Goal: Obtain resource: Obtain resource

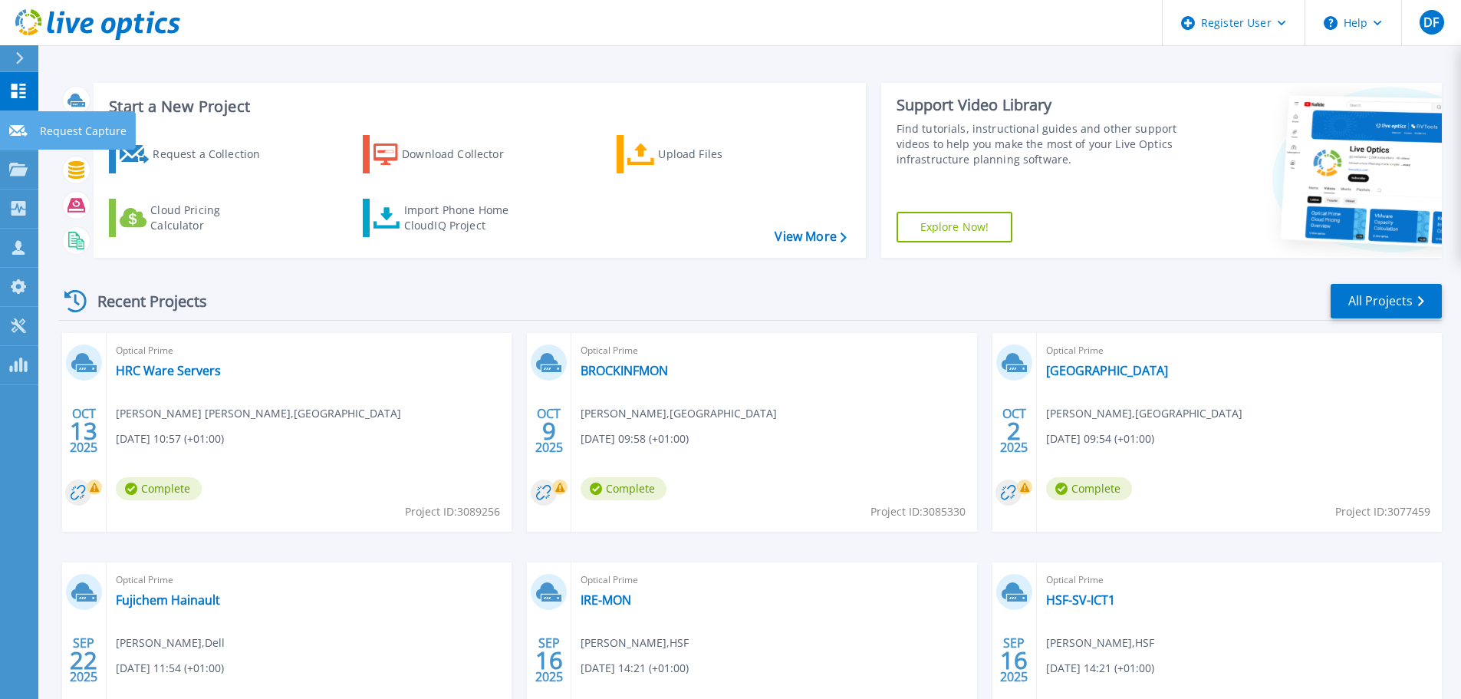
click at [47, 131] on p "Request Capture" at bounding box center [83, 131] width 87 height 40
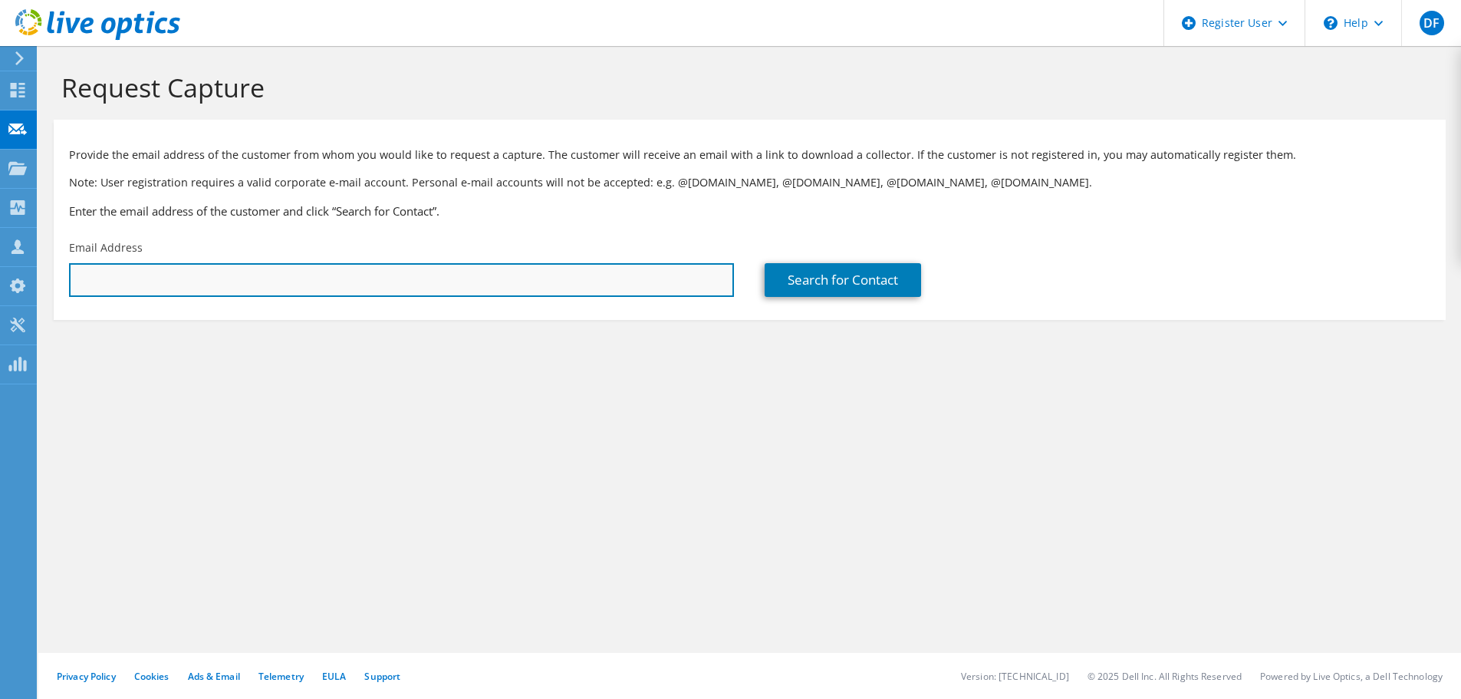
click at [111, 278] on input "text" at bounding box center [401, 280] width 665 height 34
click at [186, 280] on input "text" at bounding box center [401, 280] width 665 height 34
click at [291, 281] on input "text" at bounding box center [401, 280] width 665 height 34
paste input "dan@thesheilingringwood.co.uk"
type input "dan@thesheilingringwood.co.uk"
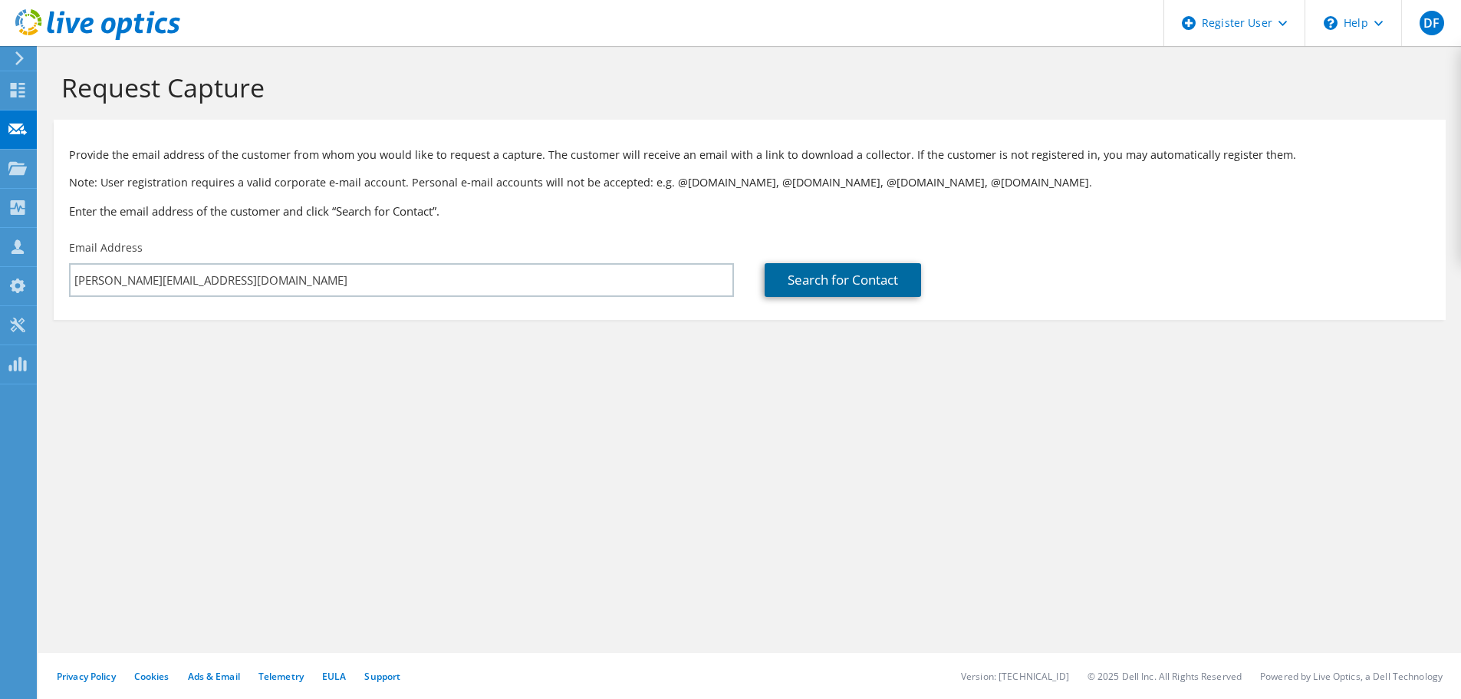
click at [846, 290] on link "Search for Contact" at bounding box center [843, 280] width 156 height 34
type input "Sheiling Community"
type input "Dan"
type input "Rolles"
type input "United Kingdom"
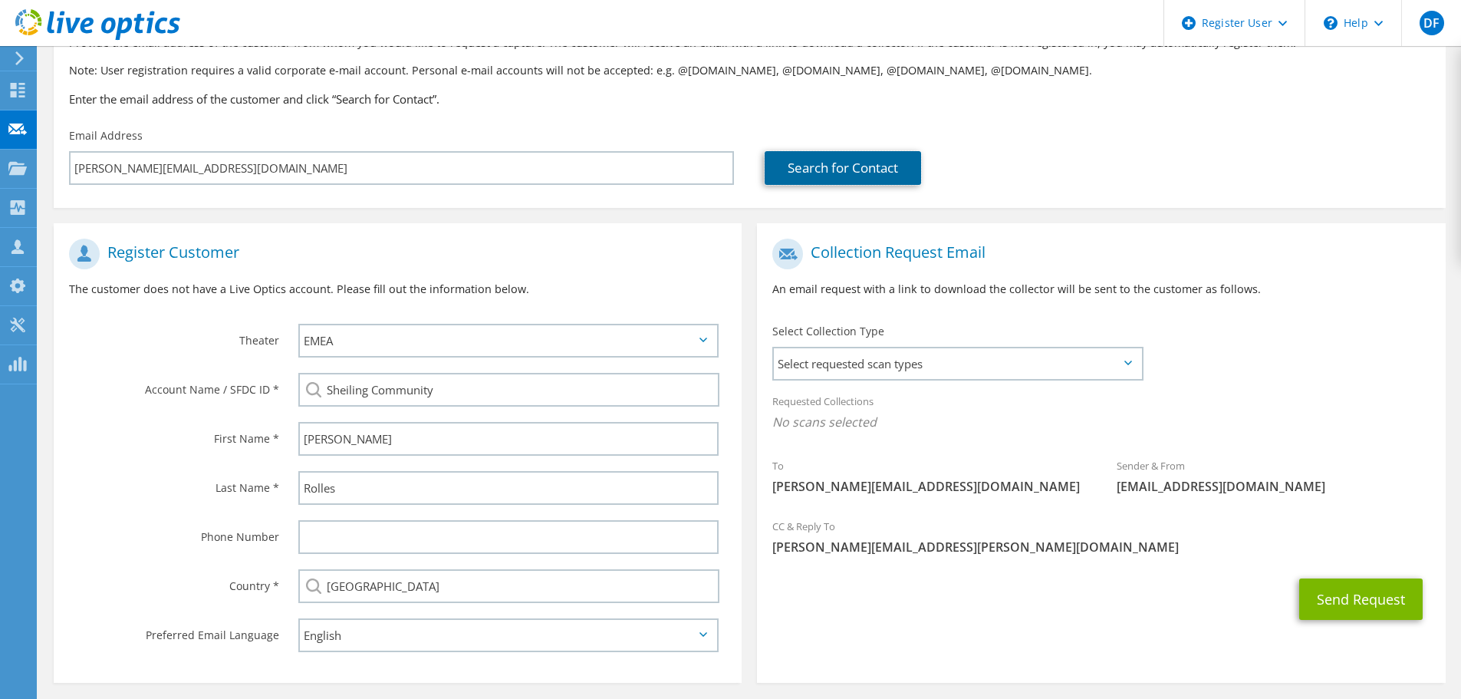
scroll to position [173, 0]
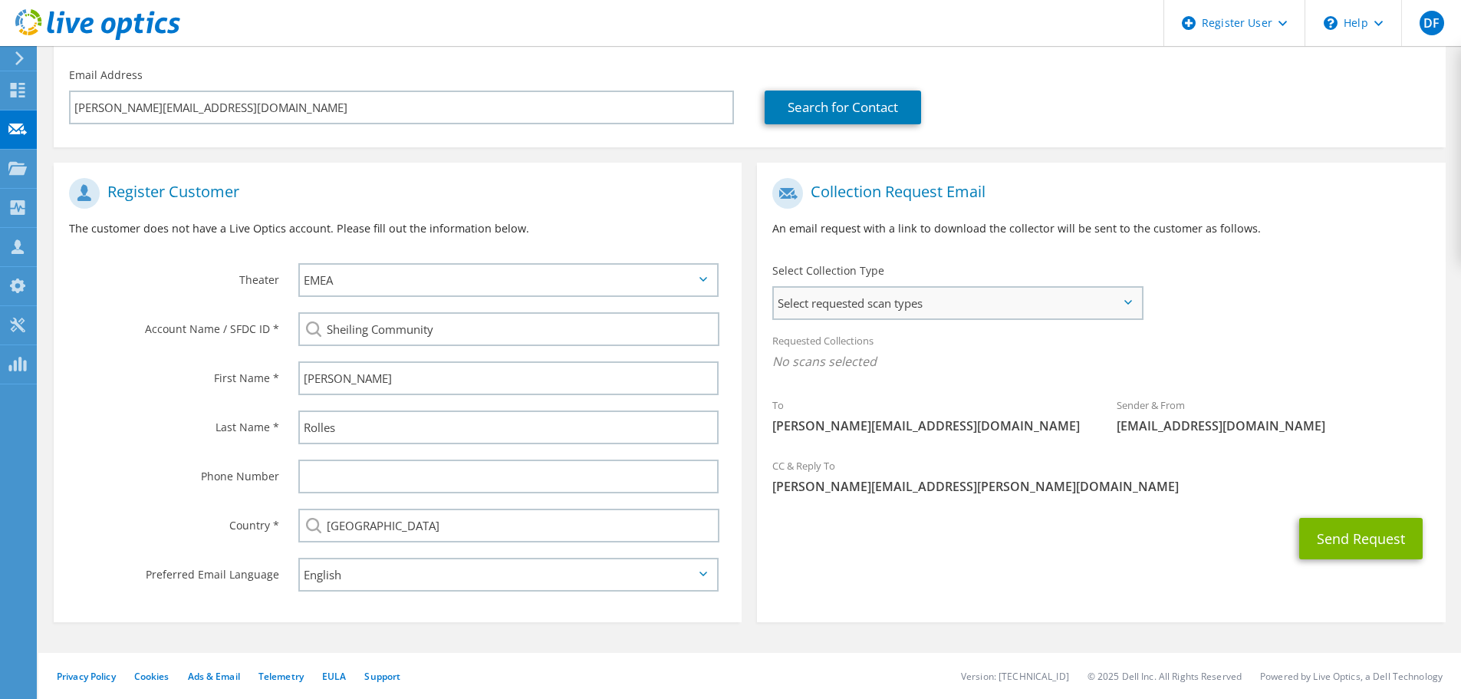
click at [865, 305] on span "Select requested scan types" at bounding box center [957, 303] width 367 height 31
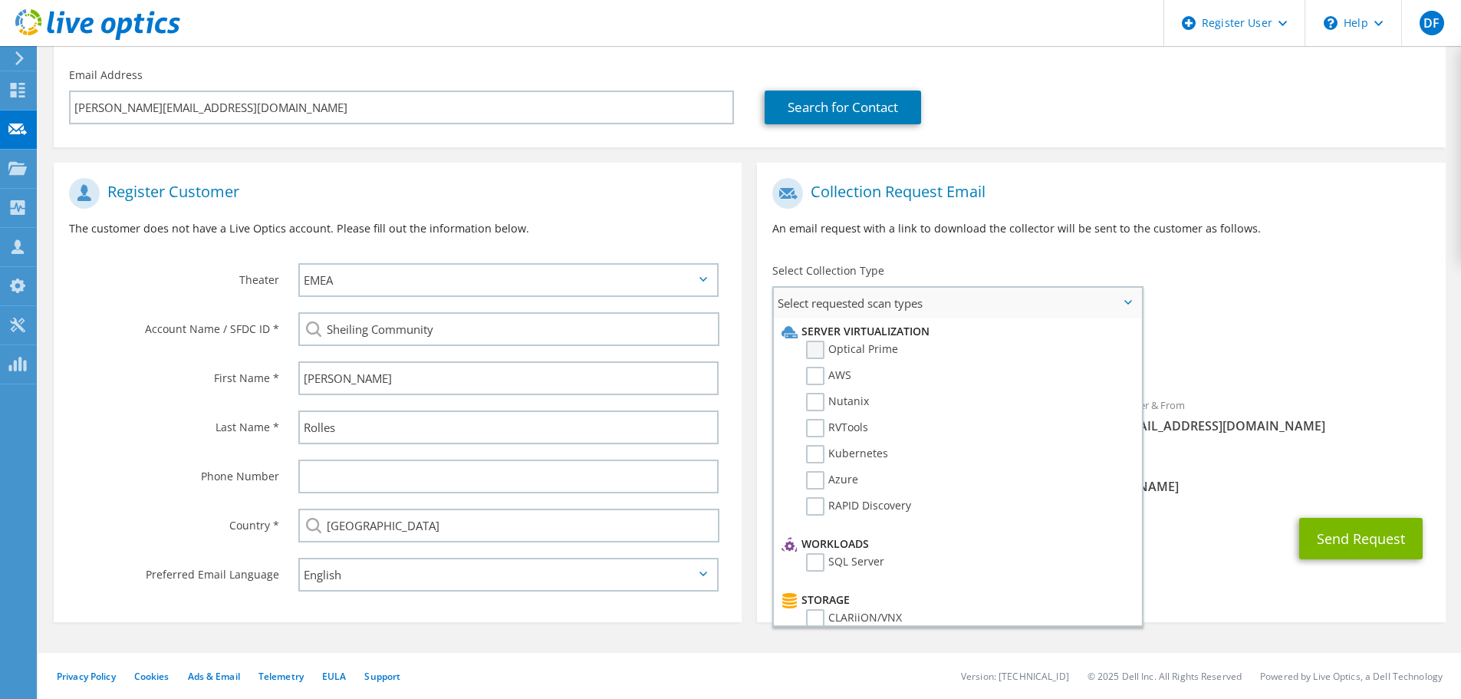
click at [818, 347] on label "Optical Prime" at bounding box center [852, 350] width 92 height 18
click at [0, 0] on input "Optical Prime" at bounding box center [0, 0] width 0 height 0
click at [972, 244] on div "Collection Request Email An email request with a link to download the collector…" at bounding box center [1101, 212] width 688 height 85
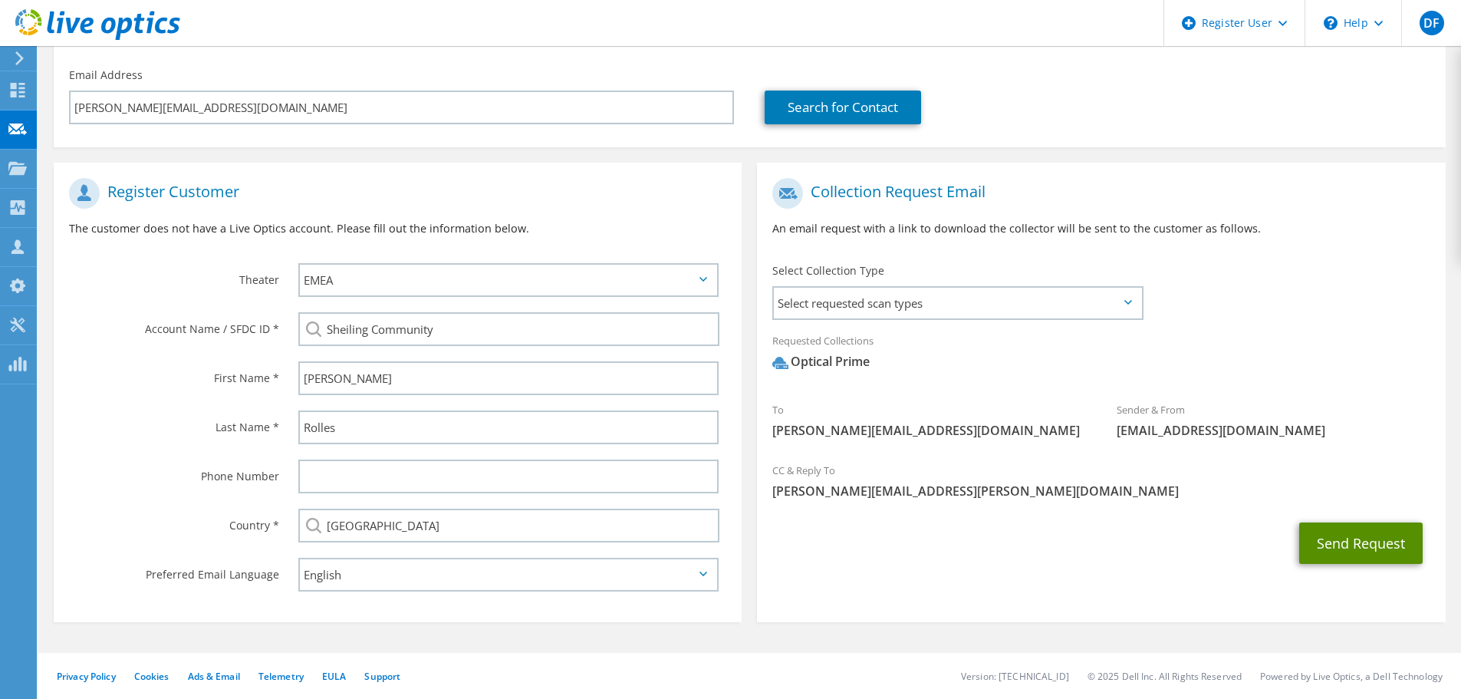
click at [1372, 547] on button "Send Request" at bounding box center [1362, 542] width 124 height 41
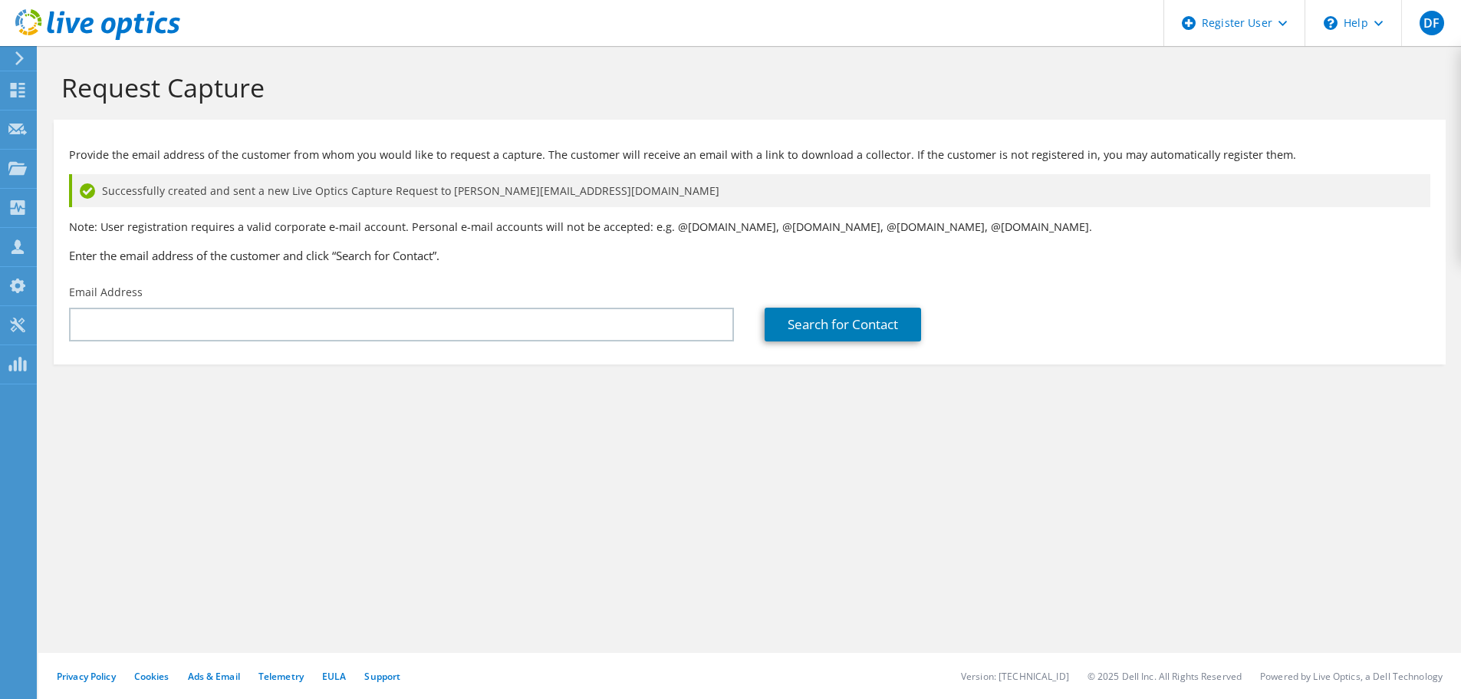
click at [64, 21] on icon at bounding box center [97, 24] width 165 height 31
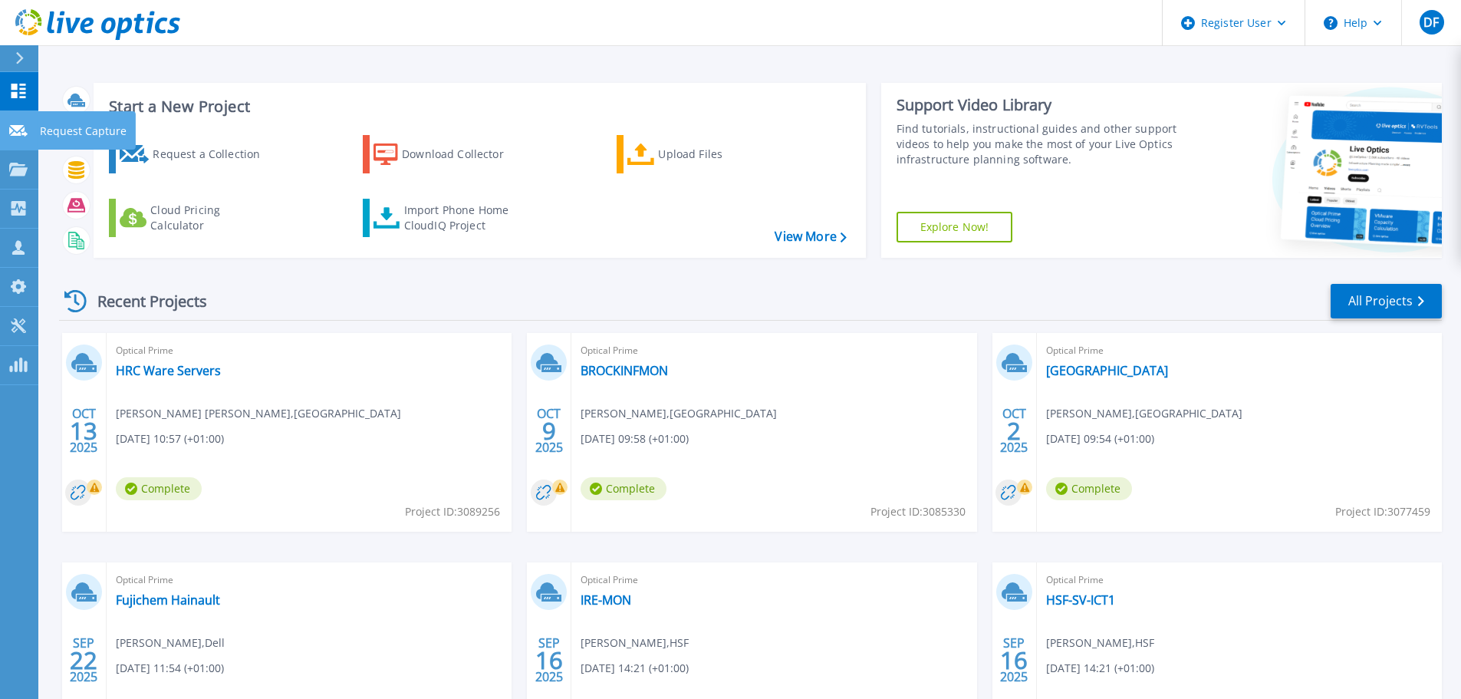
click at [48, 124] on p "Request Capture" at bounding box center [83, 131] width 87 height 40
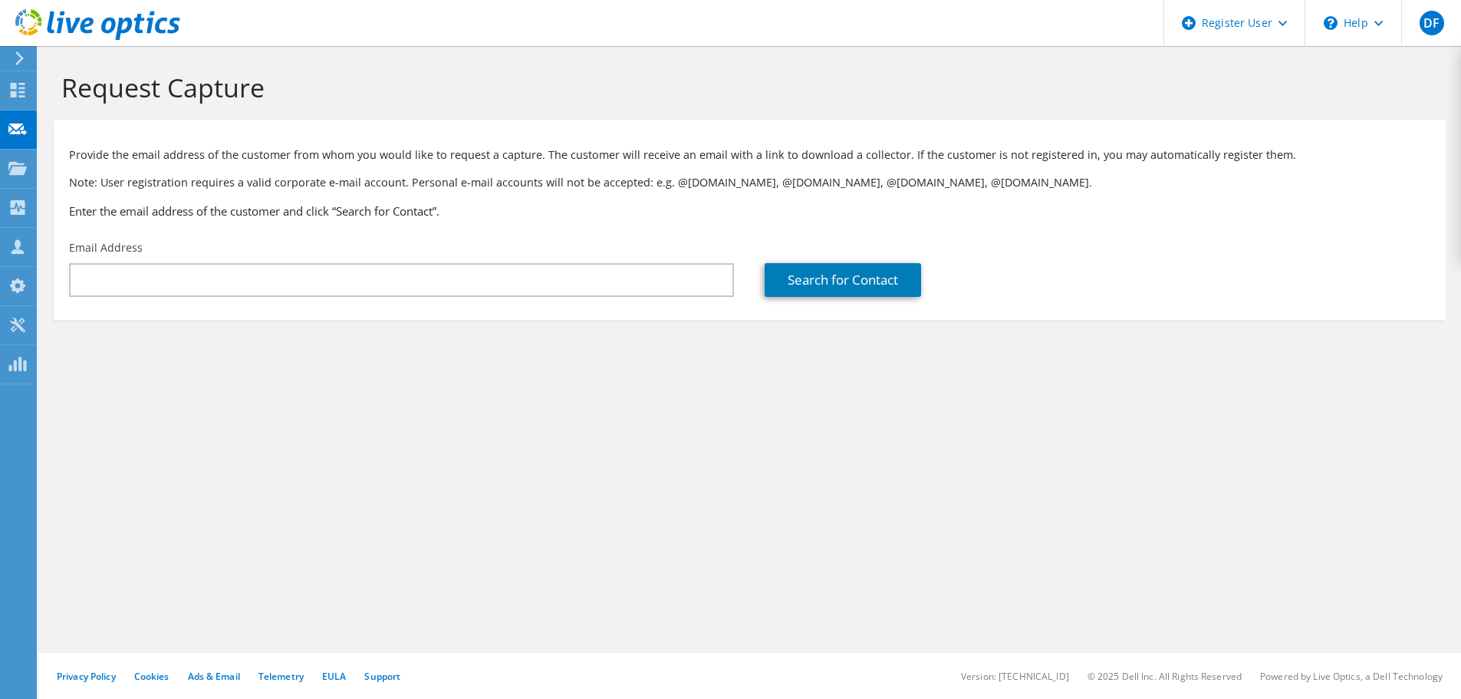
click at [21, 60] on use at bounding box center [19, 58] width 8 height 14
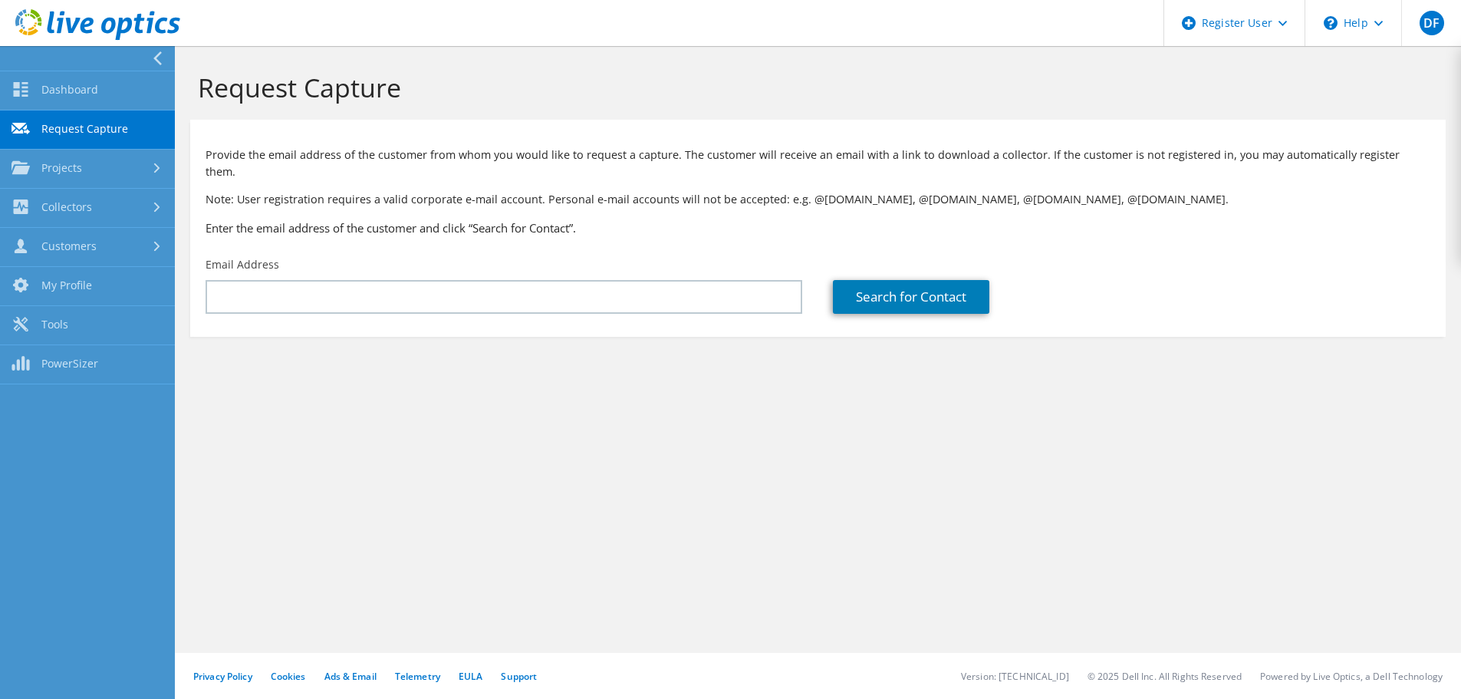
click at [38, 24] on icon at bounding box center [97, 24] width 165 height 31
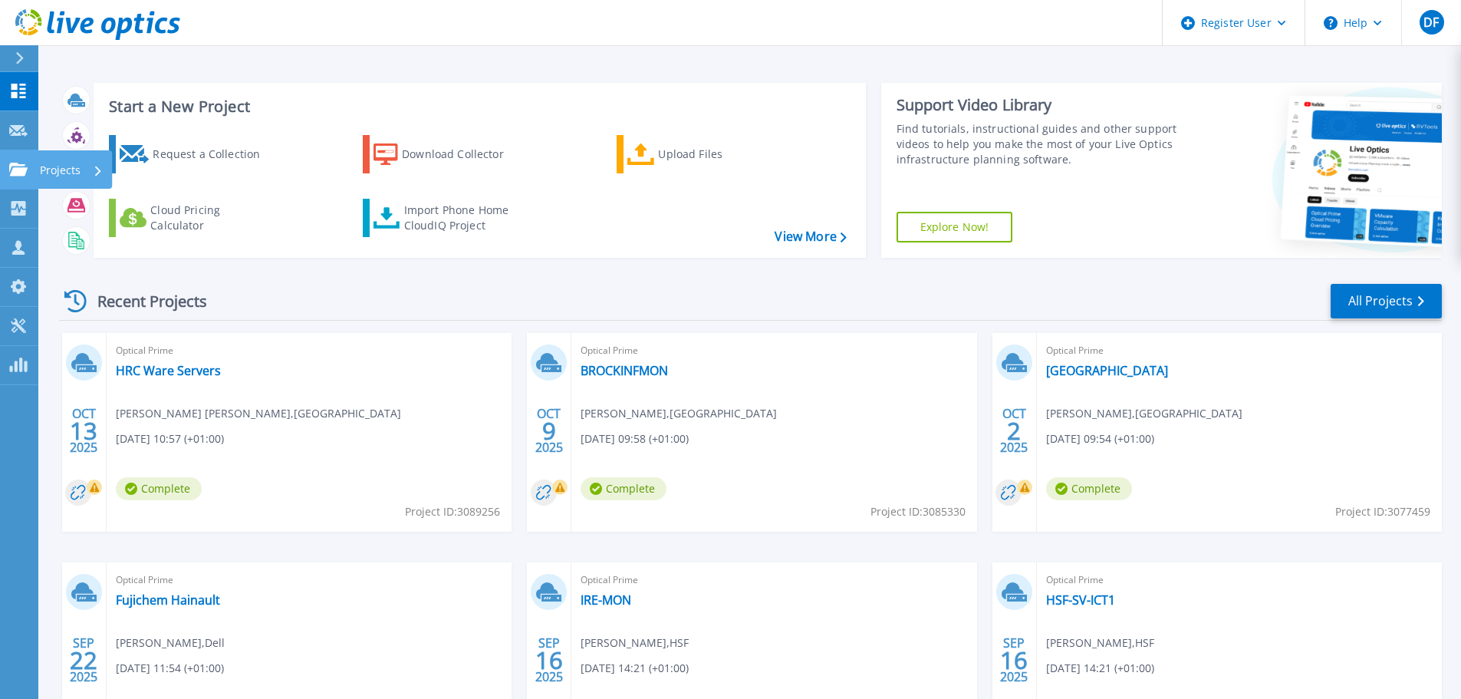
click at [35, 174] on link "Projects Projects" at bounding box center [19, 169] width 38 height 39
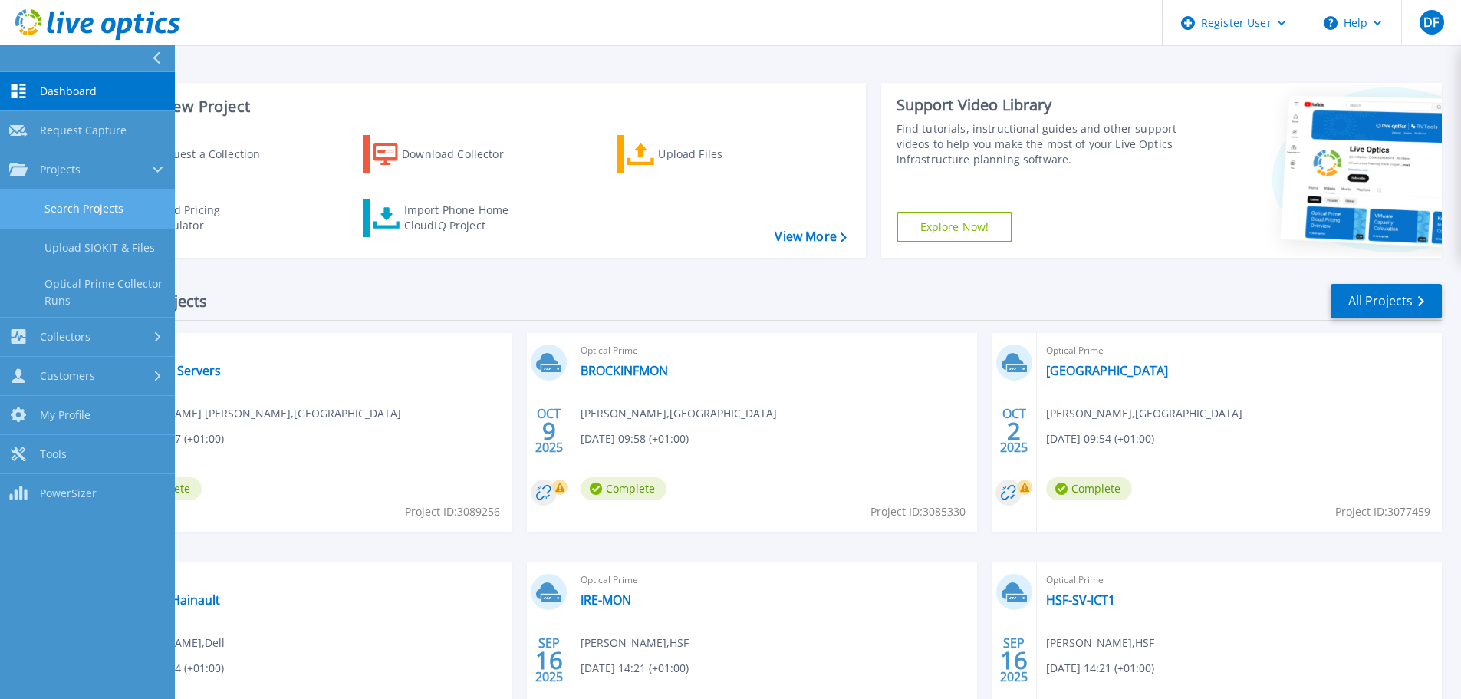
click at [49, 206] on link "Search Projects" at bounding box center [87, 208] width 175 height 39
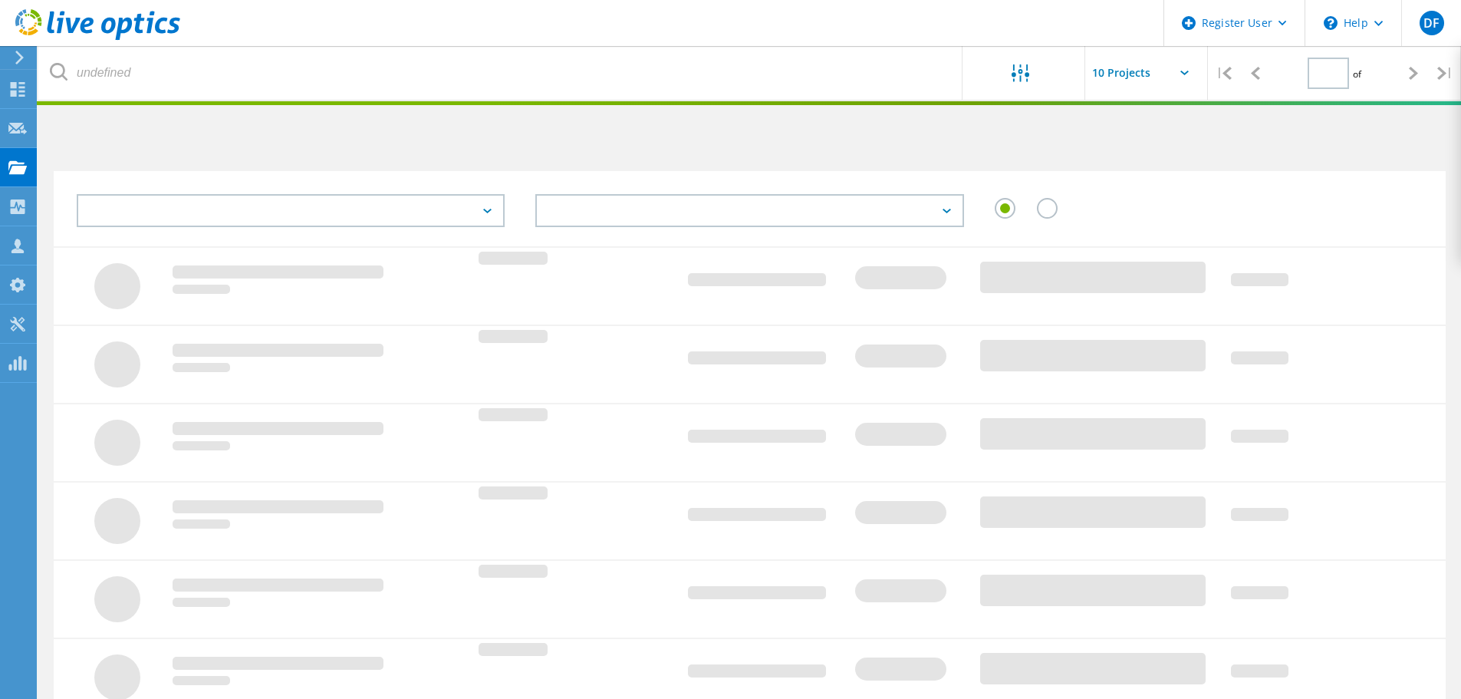
type input "1"
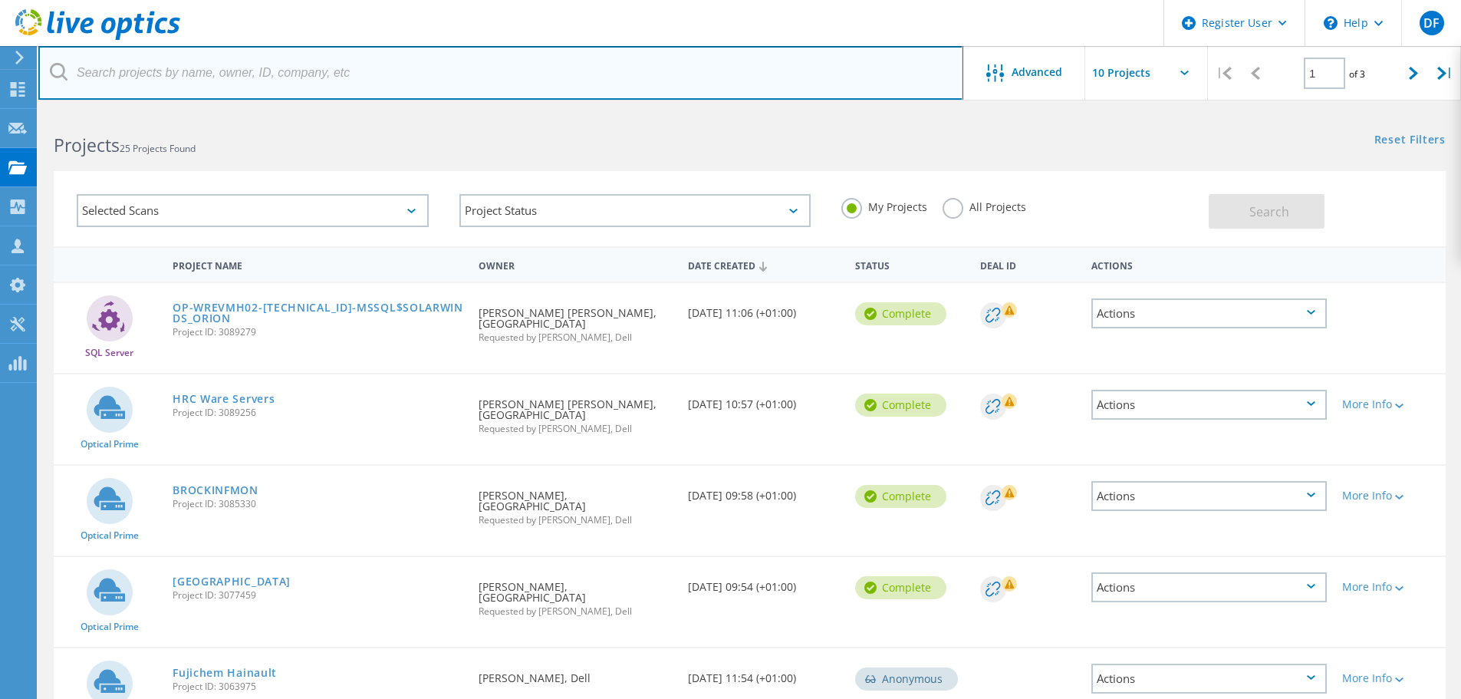
click at [224, 77] on input "text" at bounding box center [500, 73] width 925 height 54
paste input "Dave.Clark@xerox.com"
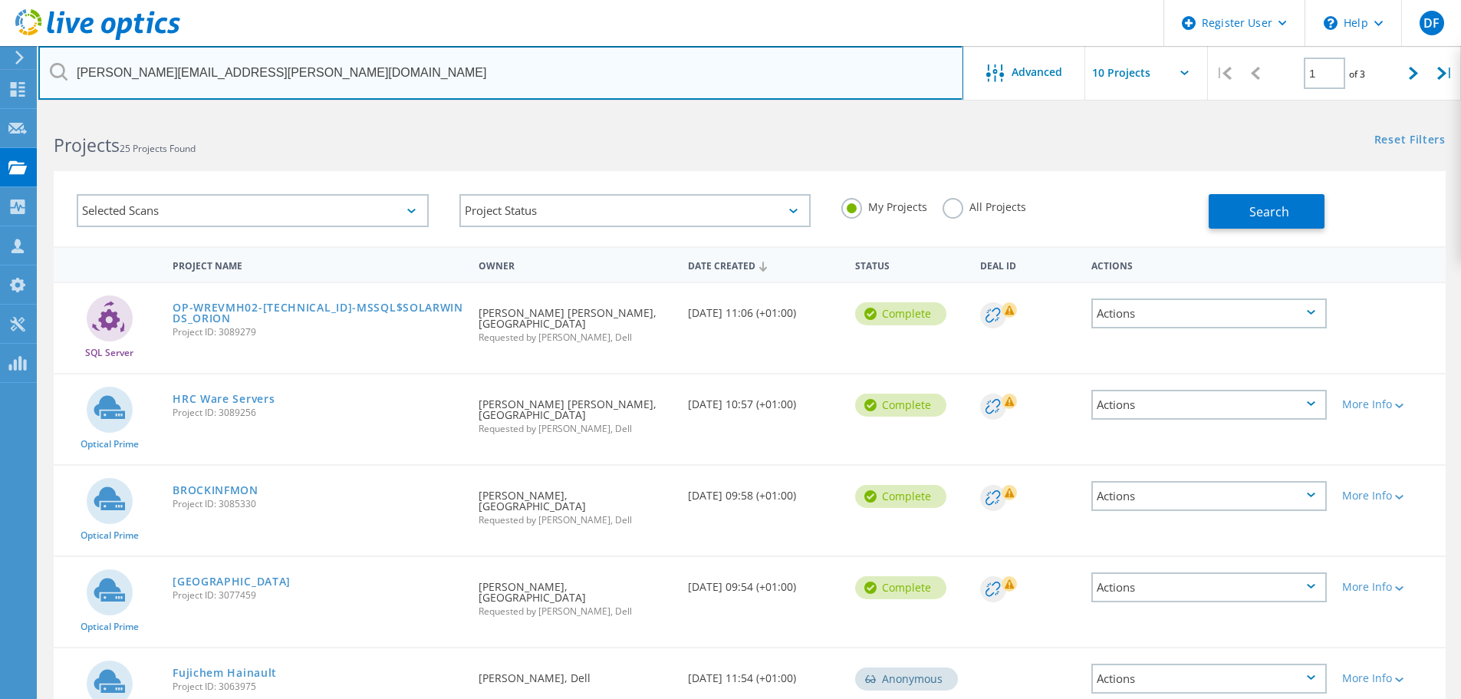
type input "Dave.Clark@xerox.com"
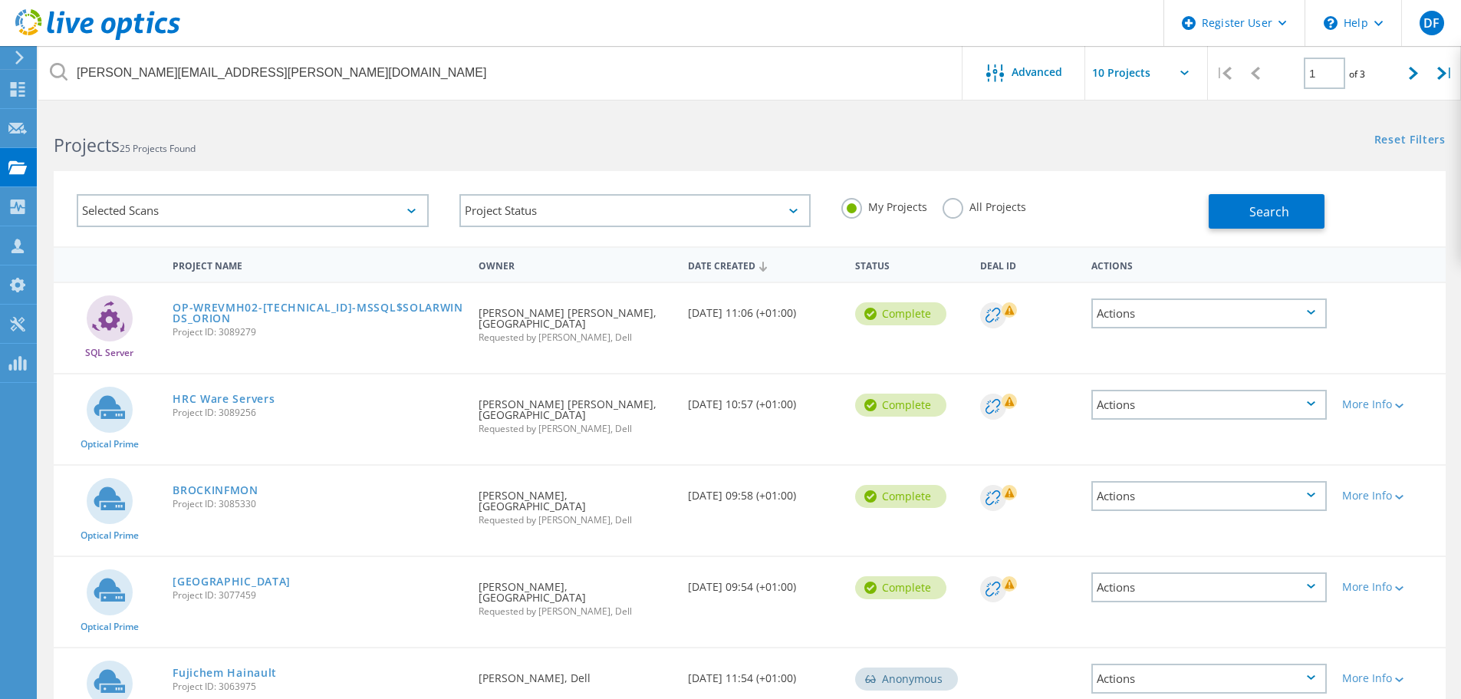
click at [962, 208] on label "All Projects" at bounding box center [985, 205] width 84 height 15
click at [0, 0] on input "All Projects" at bounding box center [0, 0] width 0 height 0
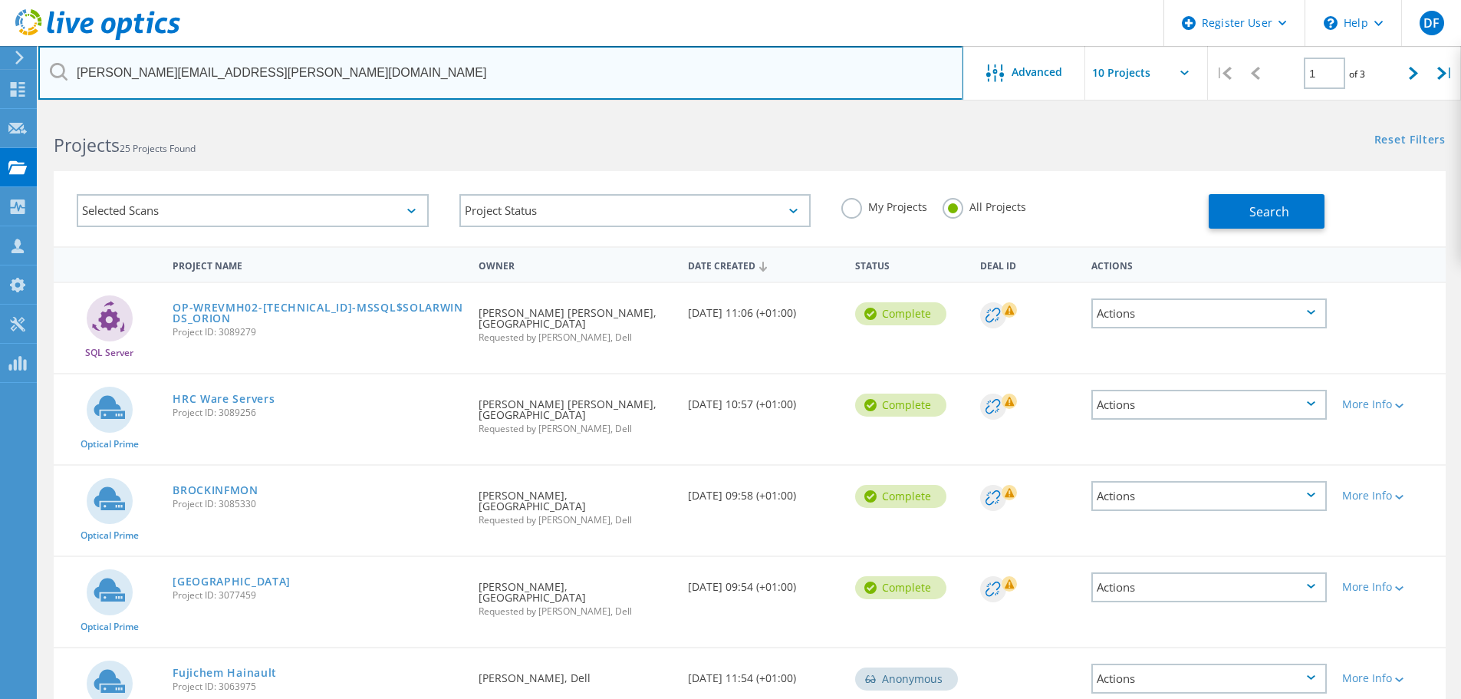
drag, startPoint x: 473, startPoint y: 65, endPoint x: 488, endPoint y: 71, distance: 16.3
click at [472, 65] on input "Dave.Clark@xerox.com" at bounding box center [500, 73] width 925 height 54
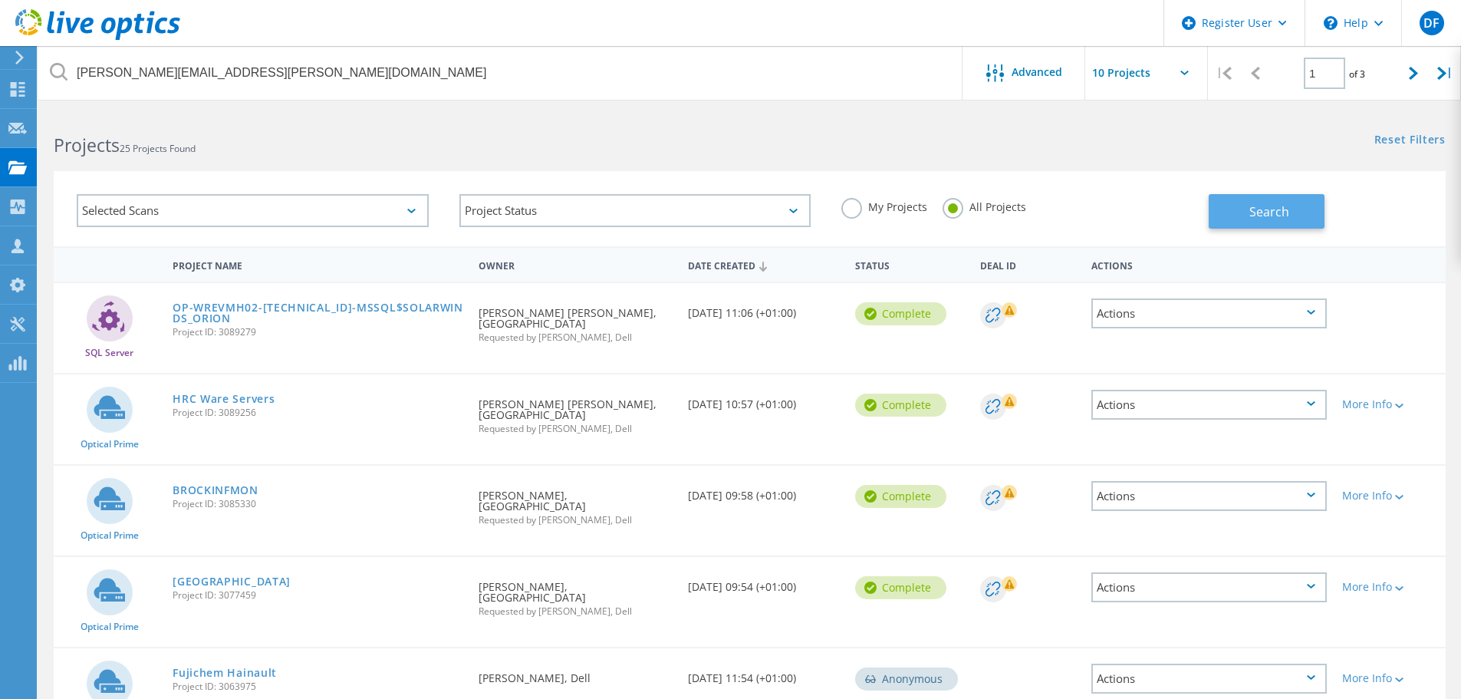
click at [1217, 214] on button "Search" at bounding box center [1267, 211] width 116 height 35
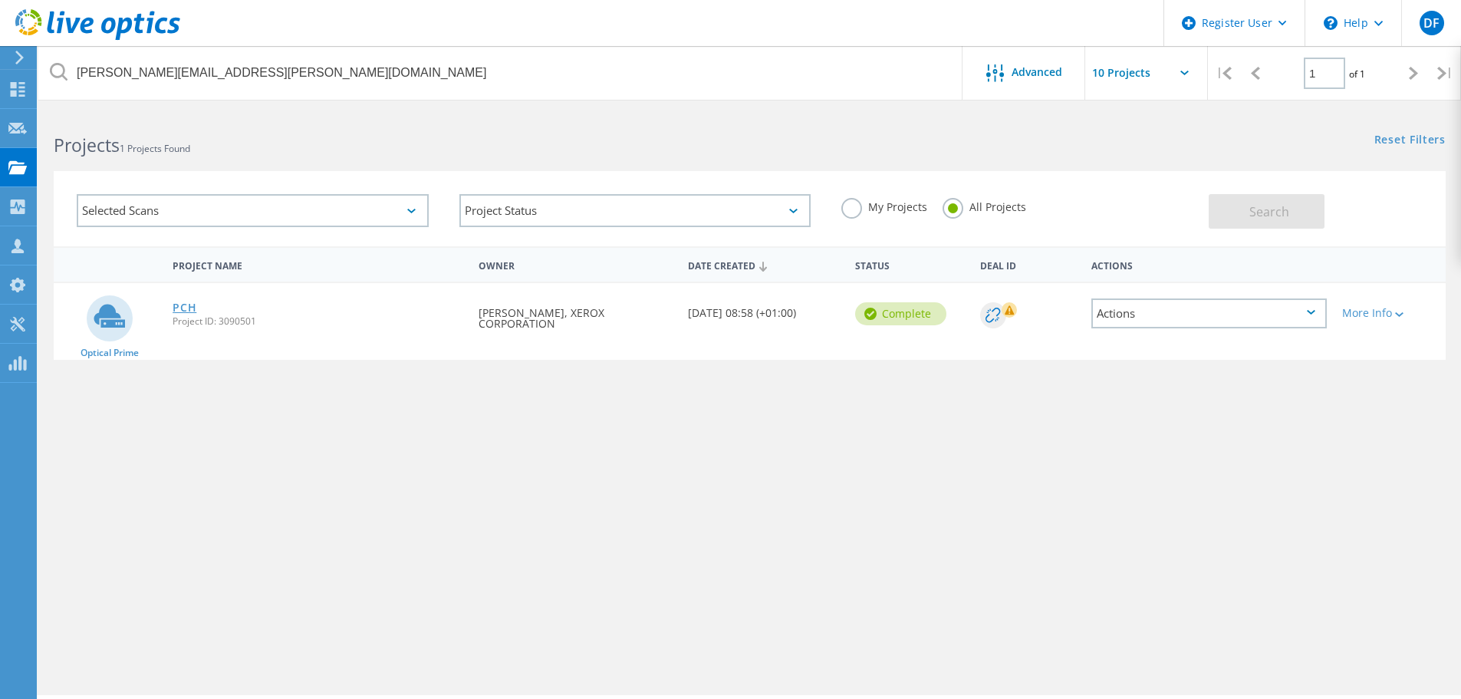
click at [183, 308] on link "PCH" at bounding box center [185, 307] width 24 height 11
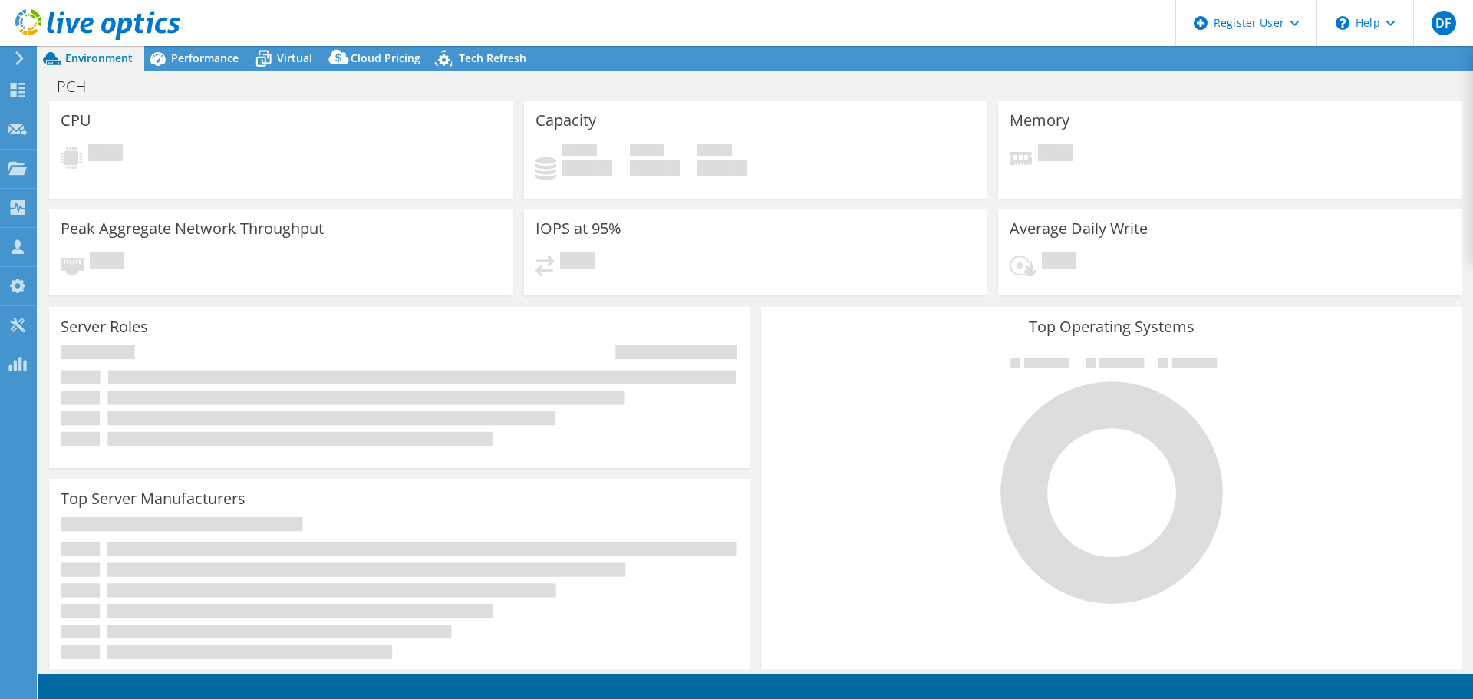
select select "EULondon"
select select "GBP"
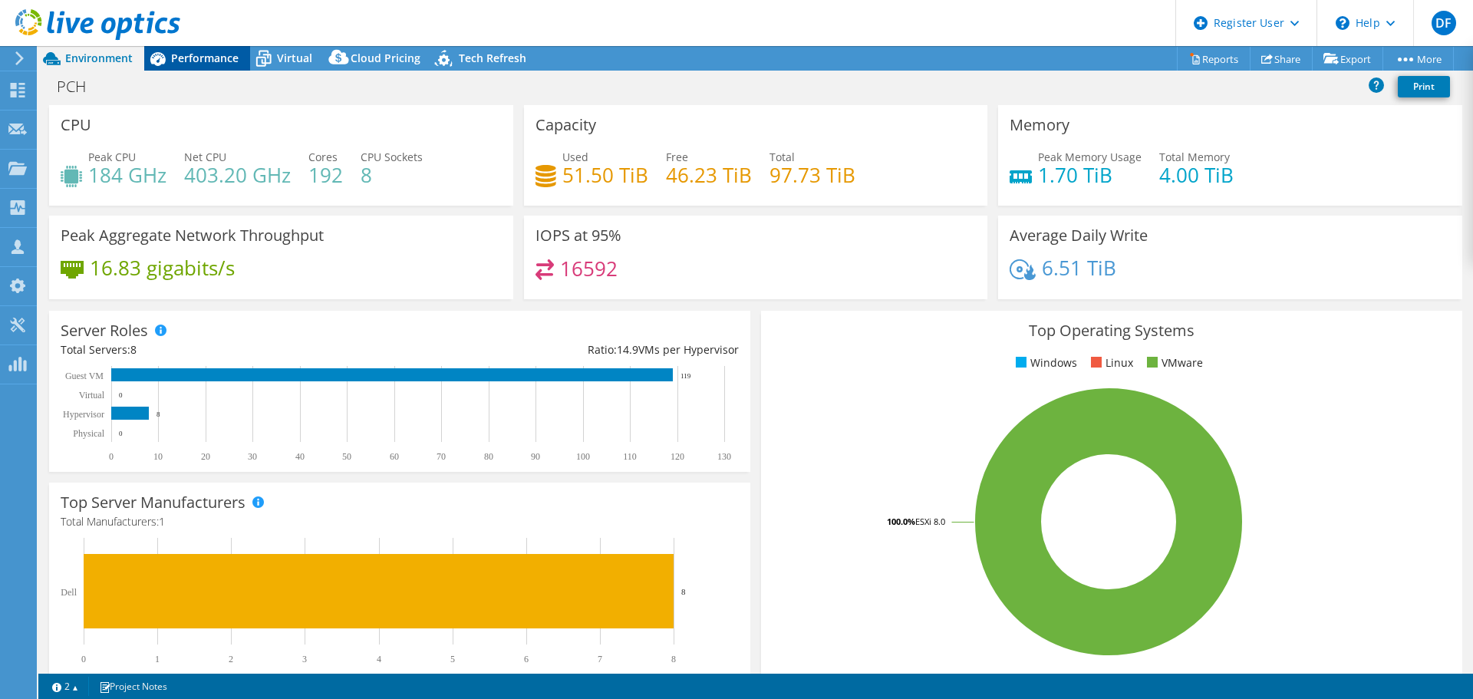
click at [206, 59] on span "Performance" at bounding box center [205, 58] width 68 height 15
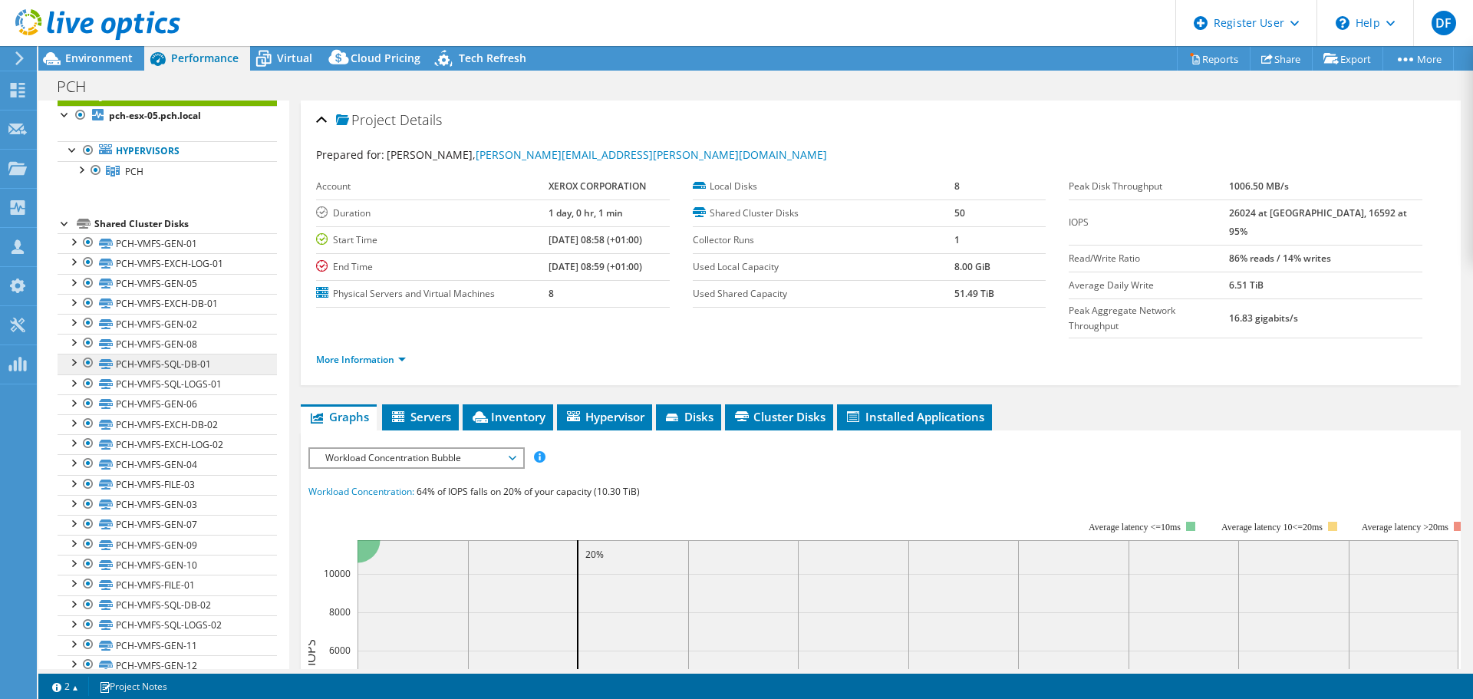
scroll to position [77, 0]
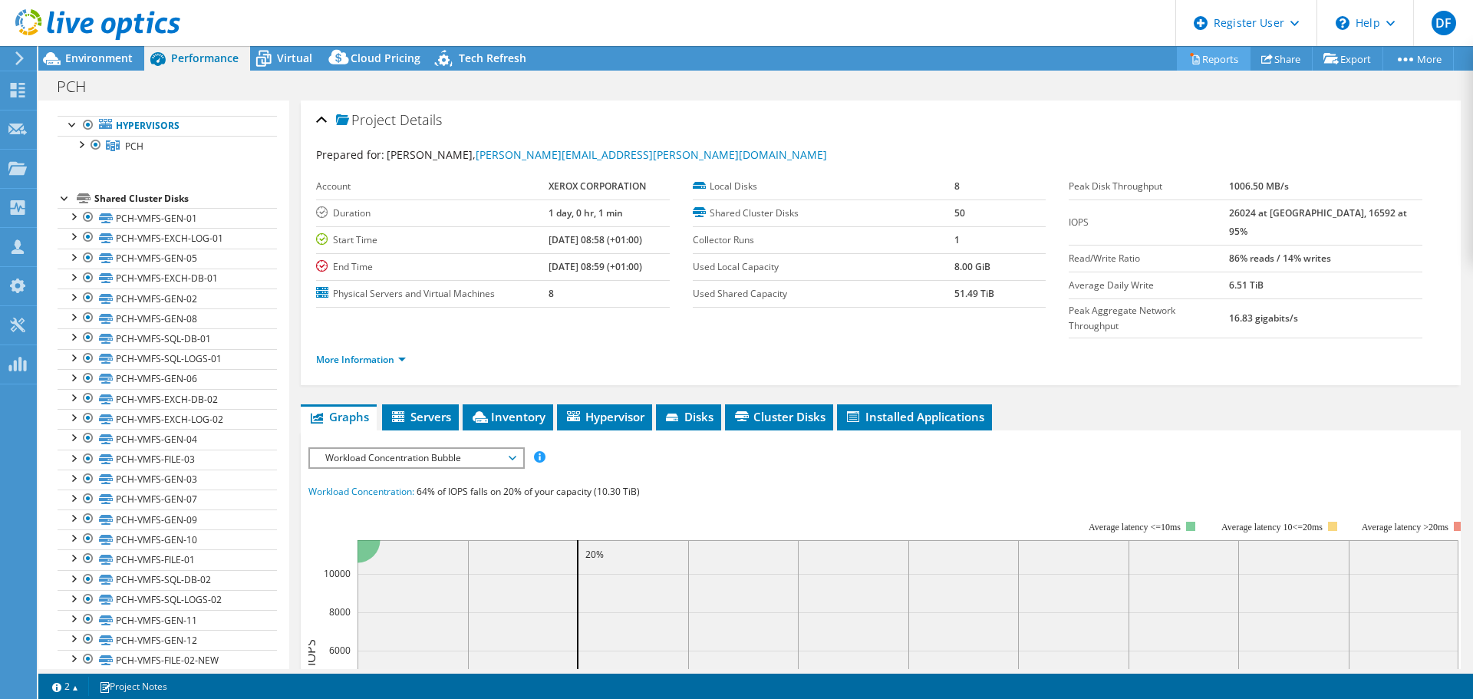
click at [1198, 58] on link "Reports" at bounding box center [1214, 59] width 74 height 24
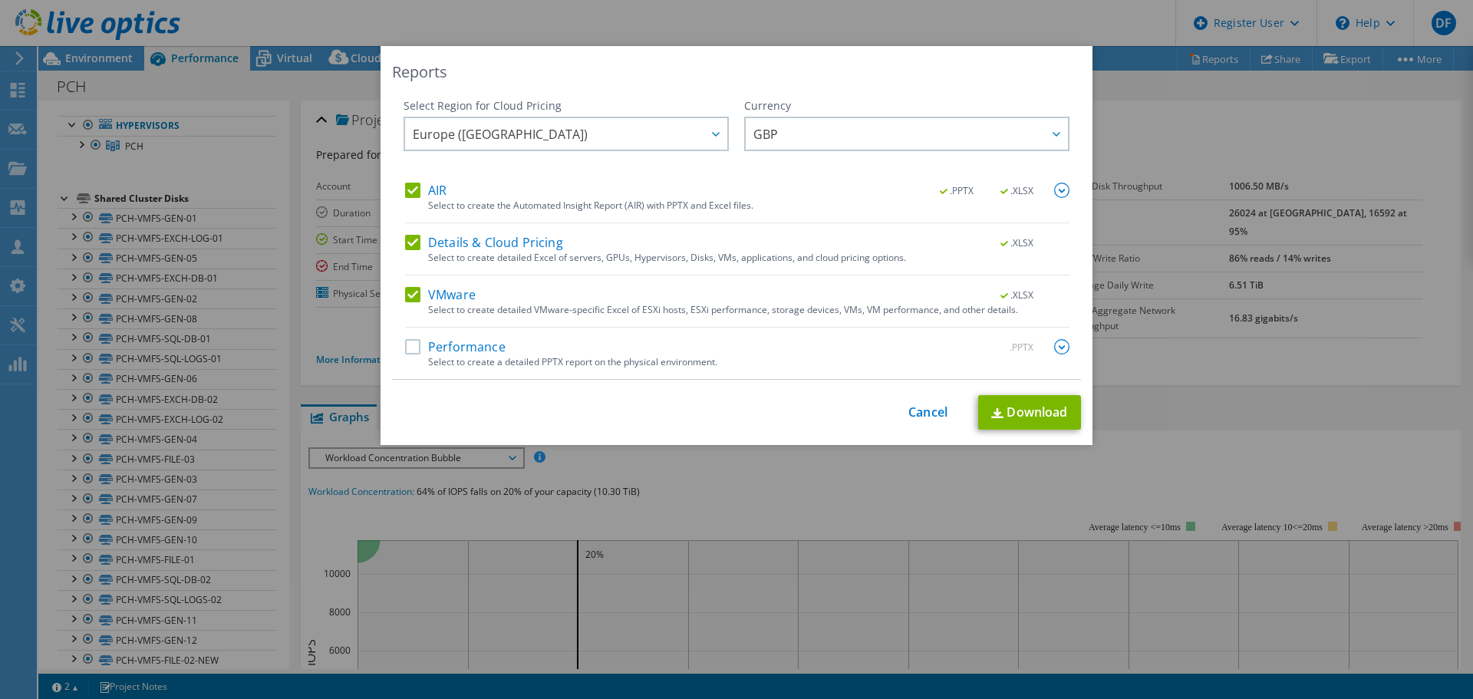
click at [406, 192] on label "AIR" at bounding box center [425, 190] width 41 height 15
click at [0, 0] on input "AIR" at bounding box center [0, 0] width 0 height 0
click at [408, 238] on label "Details & Cloud Pricing" at bounding box center [484, 242] width 158 height 15
click at [0, 0] on input "Details & Cloud Pricing" at bounding box center [0, 0] width 0 height 0
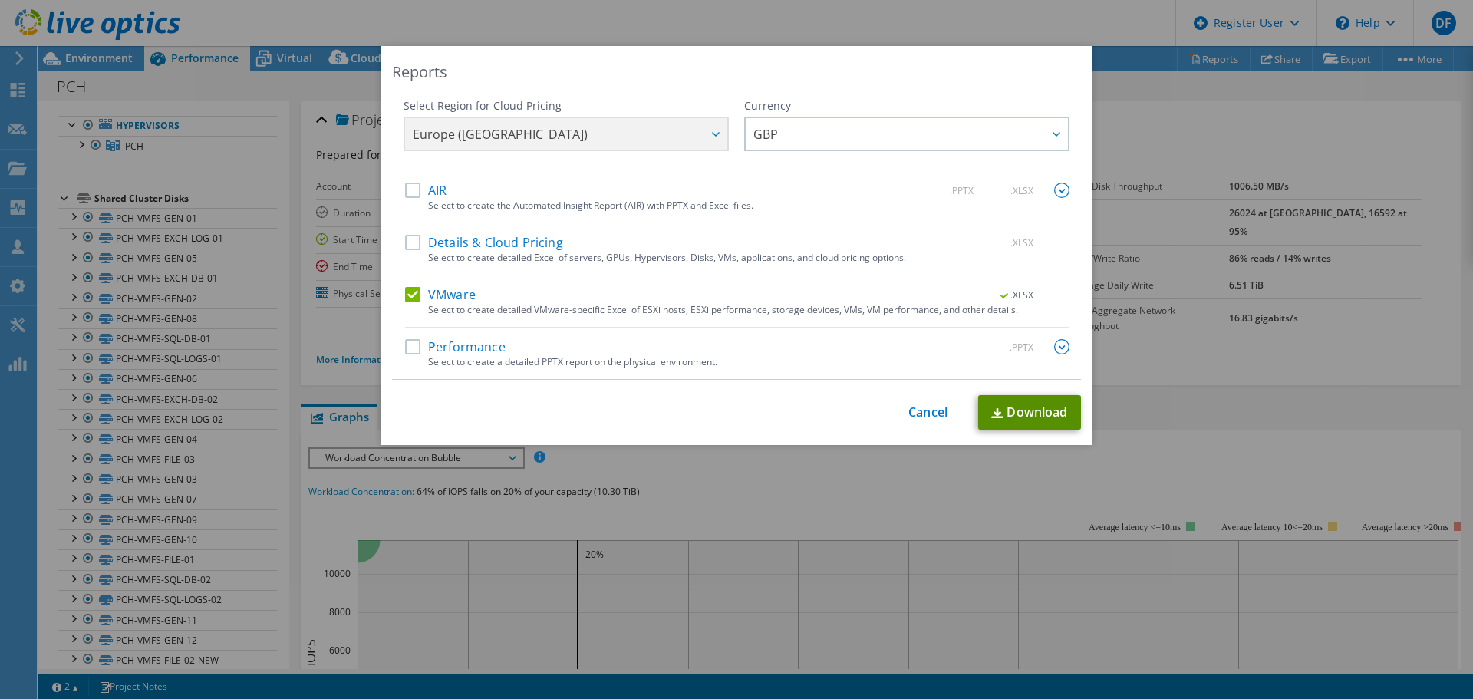
click at [1027, 414] on link "Download" at bounding box center [1029, 412] width 103 height 35
click at [899, 410] on div "This process may take a while, please wait... Cancel Download" at bounding box center [736, 412] width 689 height 35
click at [911, 410] on link "Cancel" at bounding box center [927, 412] width 39 height 15
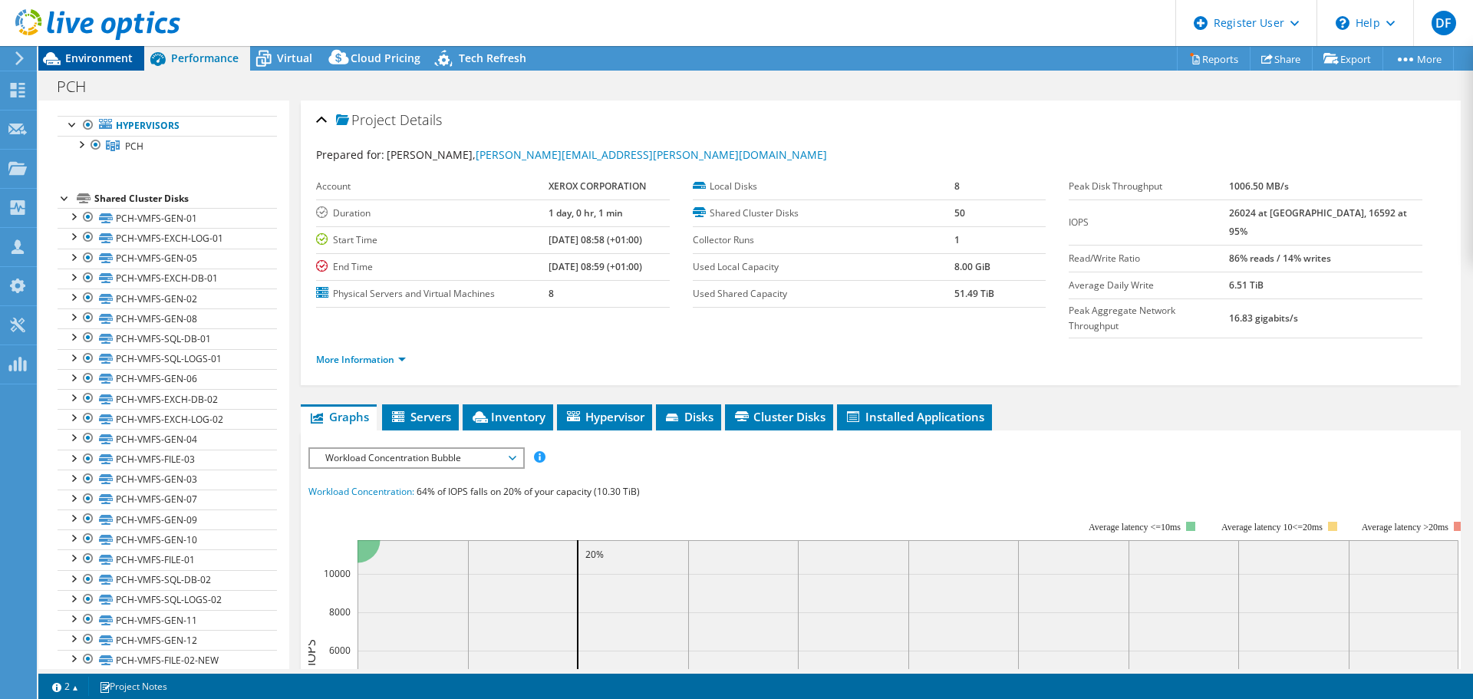
click at [88, 53] on span "Environment" at bounding box center [99, 58] width 68 height 15
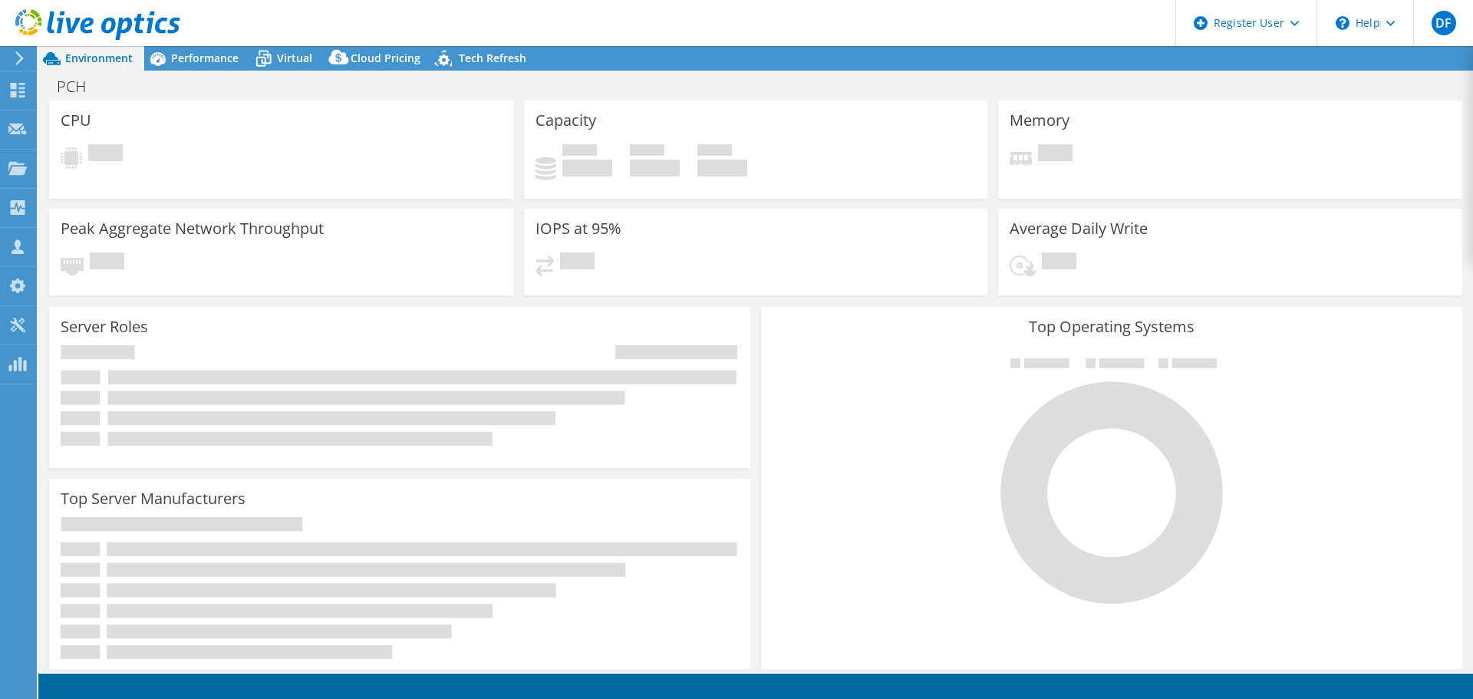
select select "EULondon"
select select "GBP"
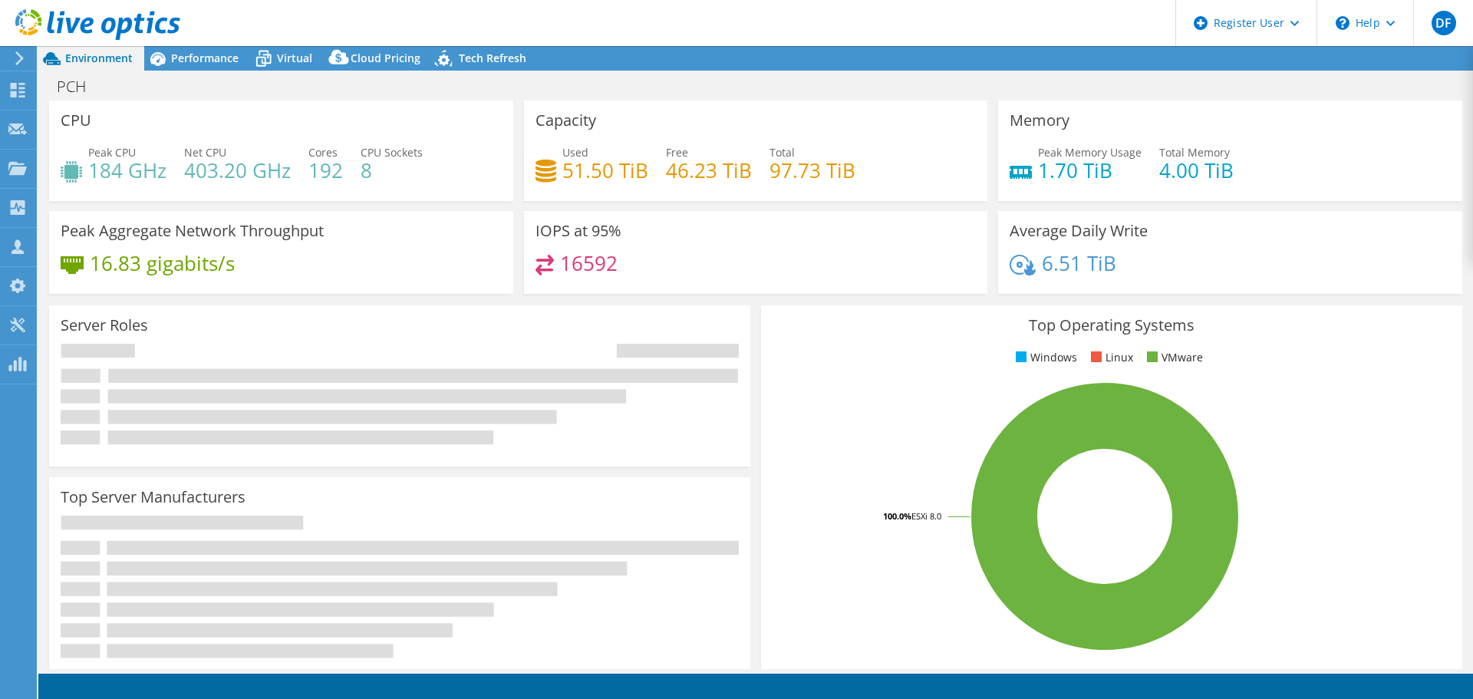
radio input "true"
radio input "false"
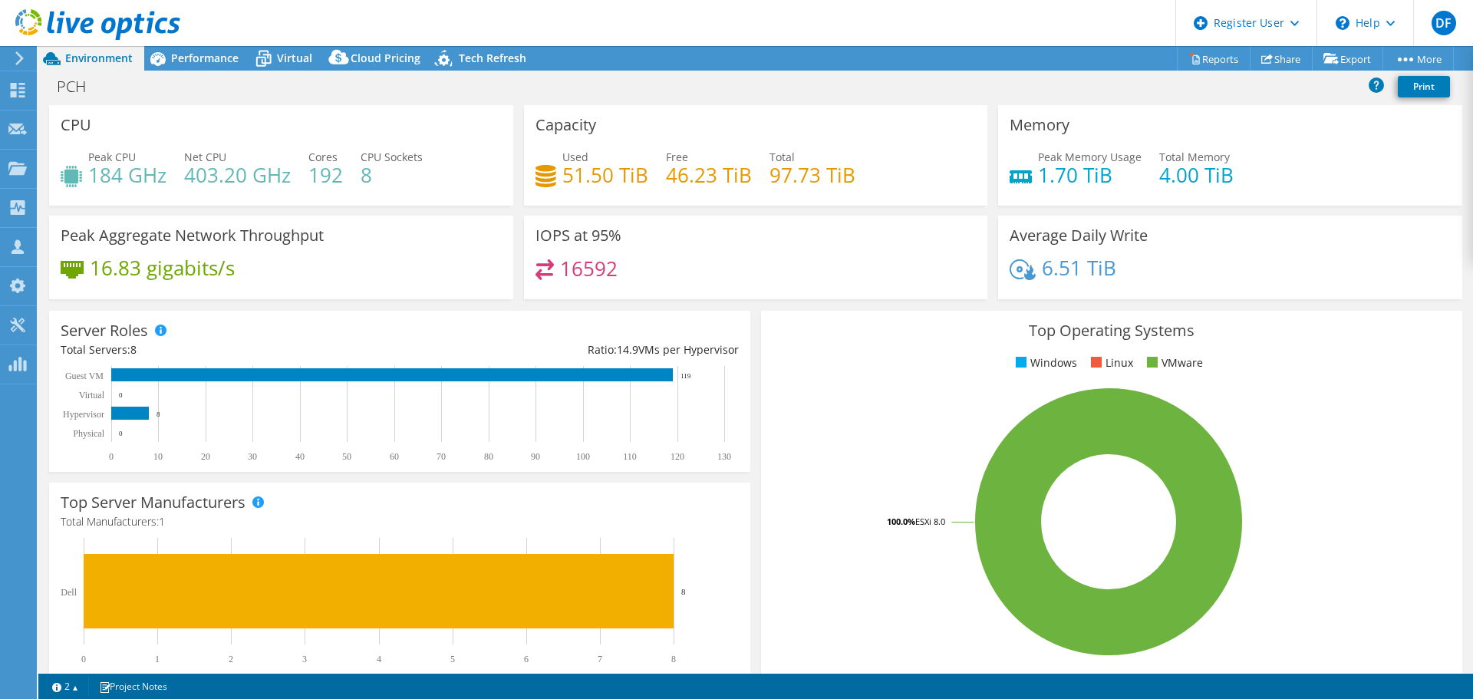
click at [89, 29] on icon at bounding box center [97, 24] width 165 height 31
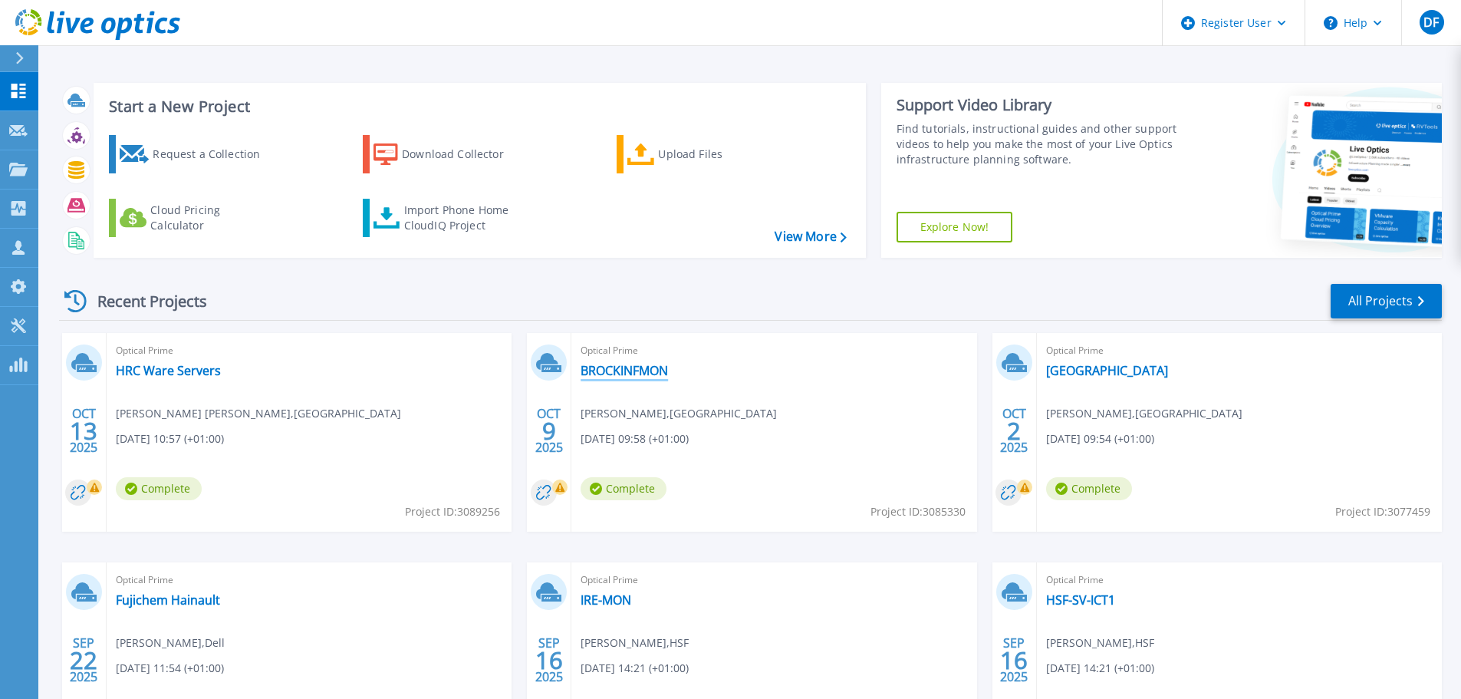
click at [608, 371] on link "BROCKINFMON" at bounding box center [624, 370] width 87 height 15
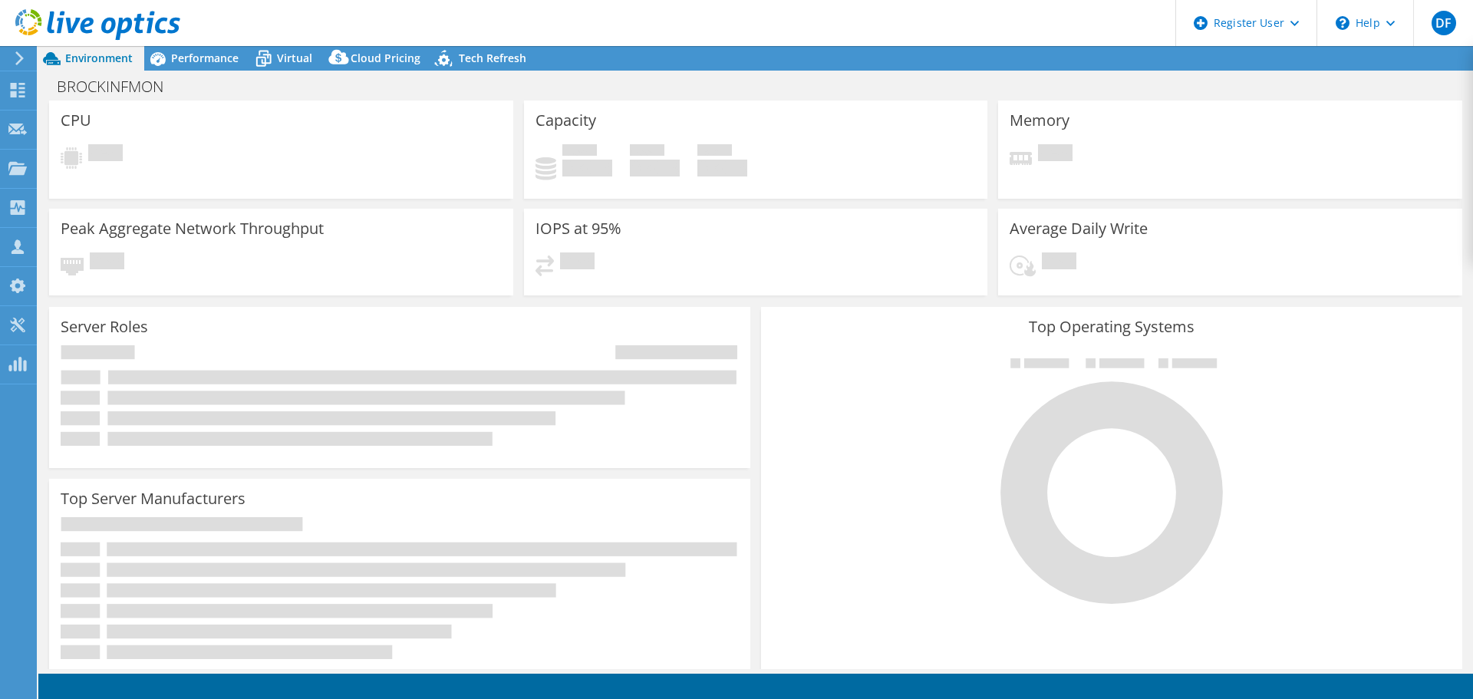
select select "USD"
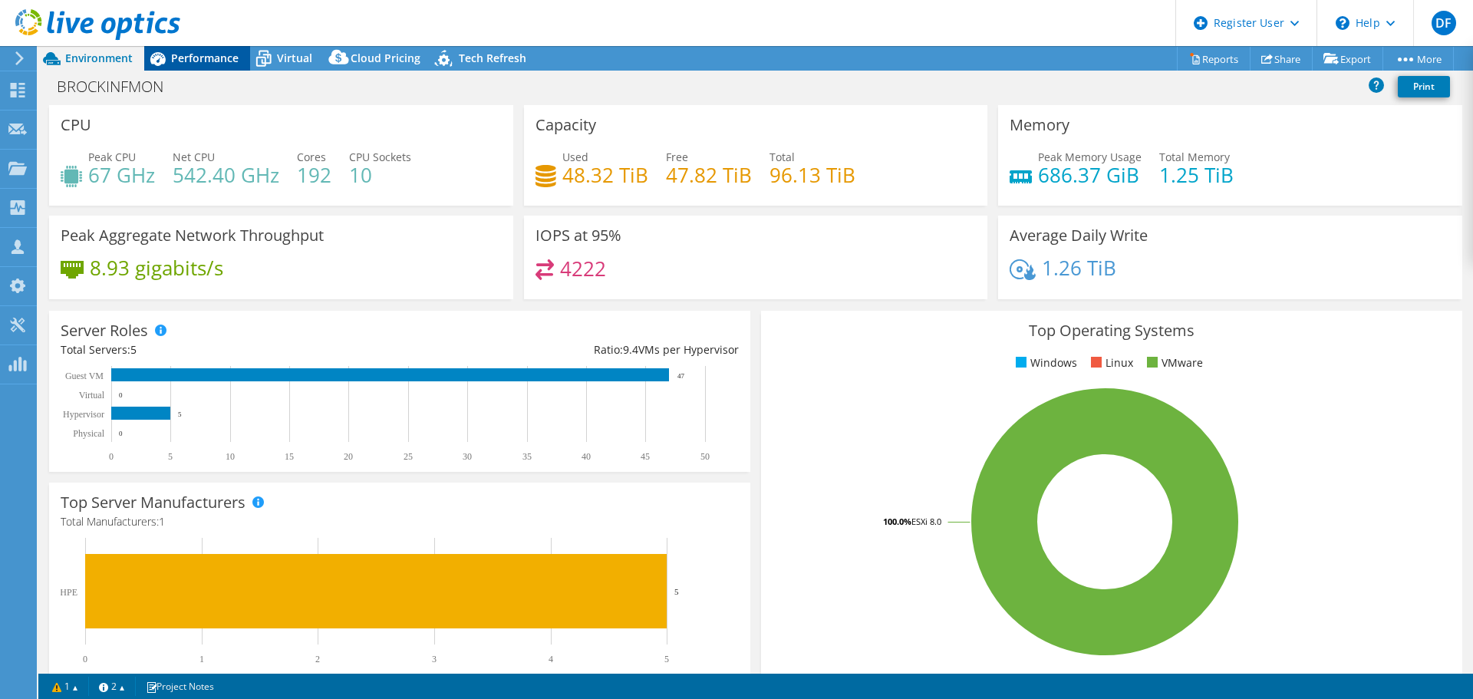
click at [206, 53] on span "Performance" at bounding box center [205, 58] width 68 height 15
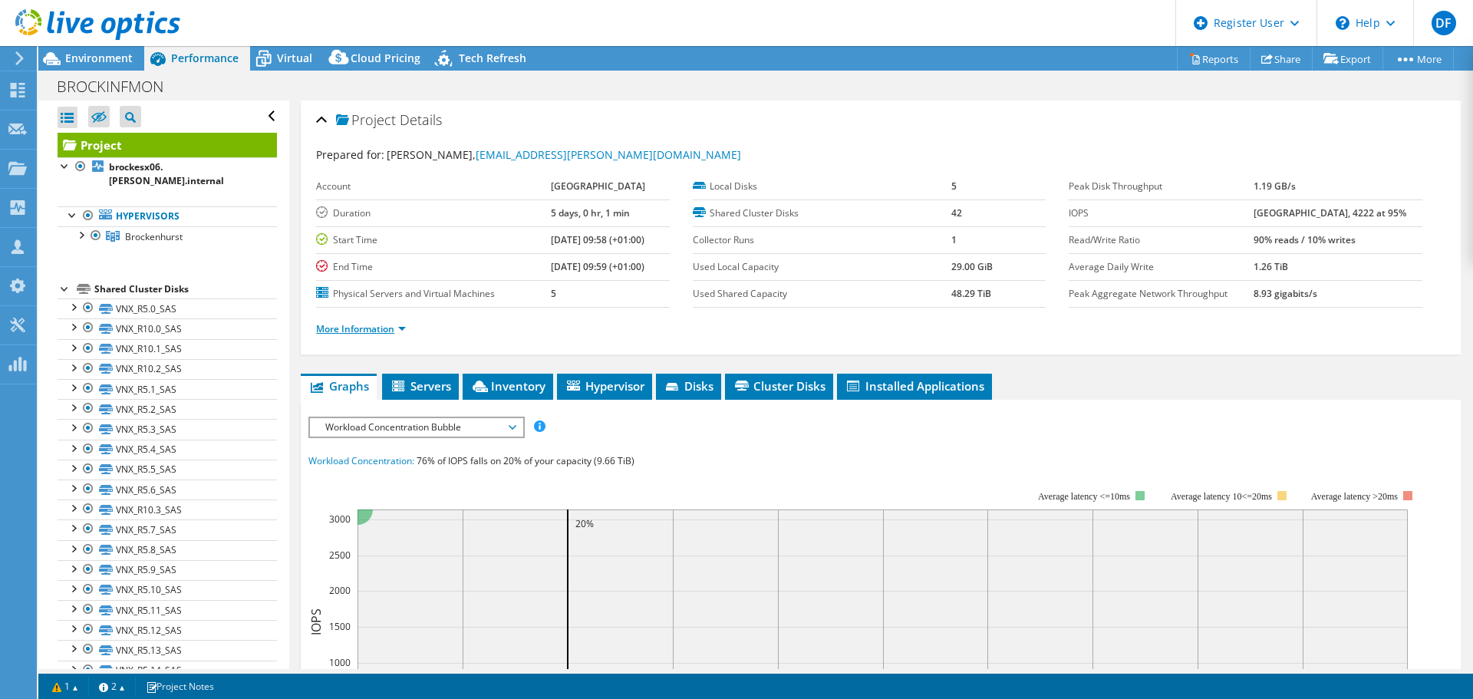
click at [395, 326] on link "More Information" at bounding box center [361, 328] width 90 height 13
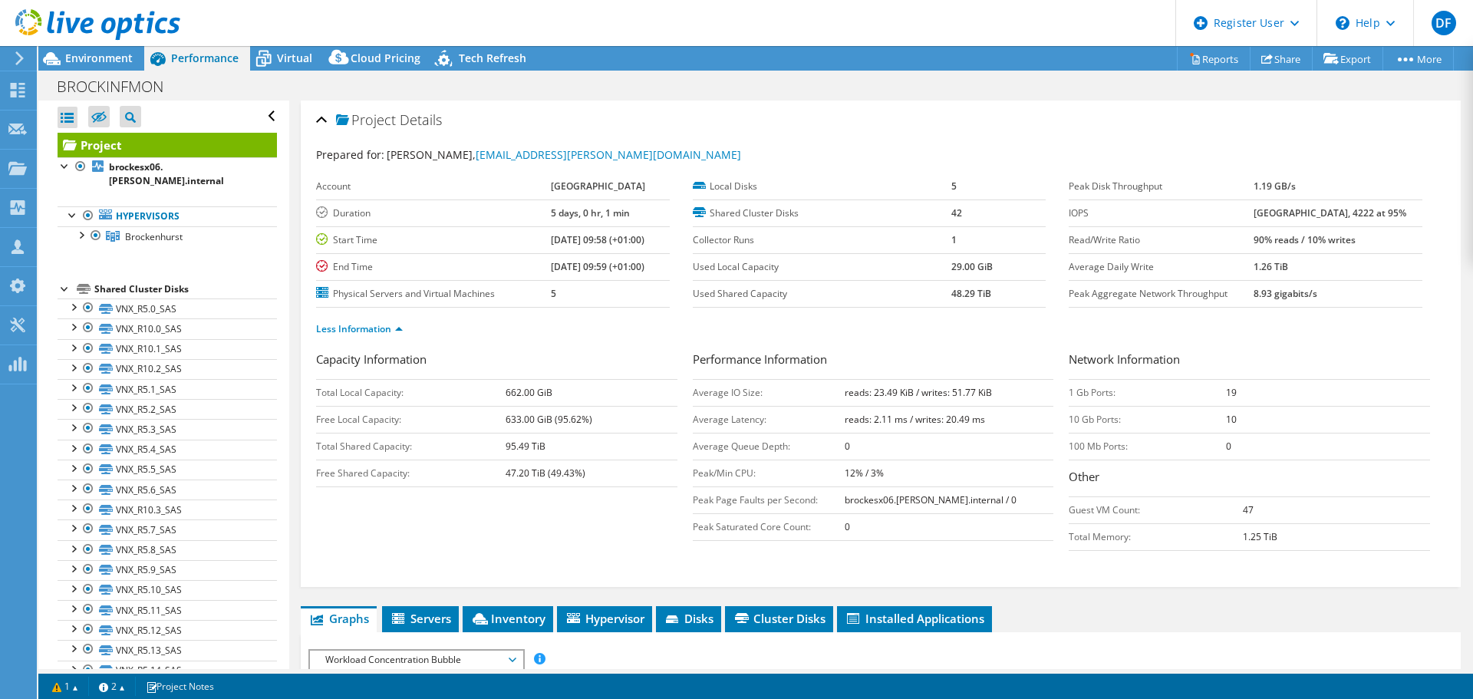
click at [100, 18] on icon at bounding box center [97, 24] width 165 height 31
